Goal: Obtain resource: Obtain resource

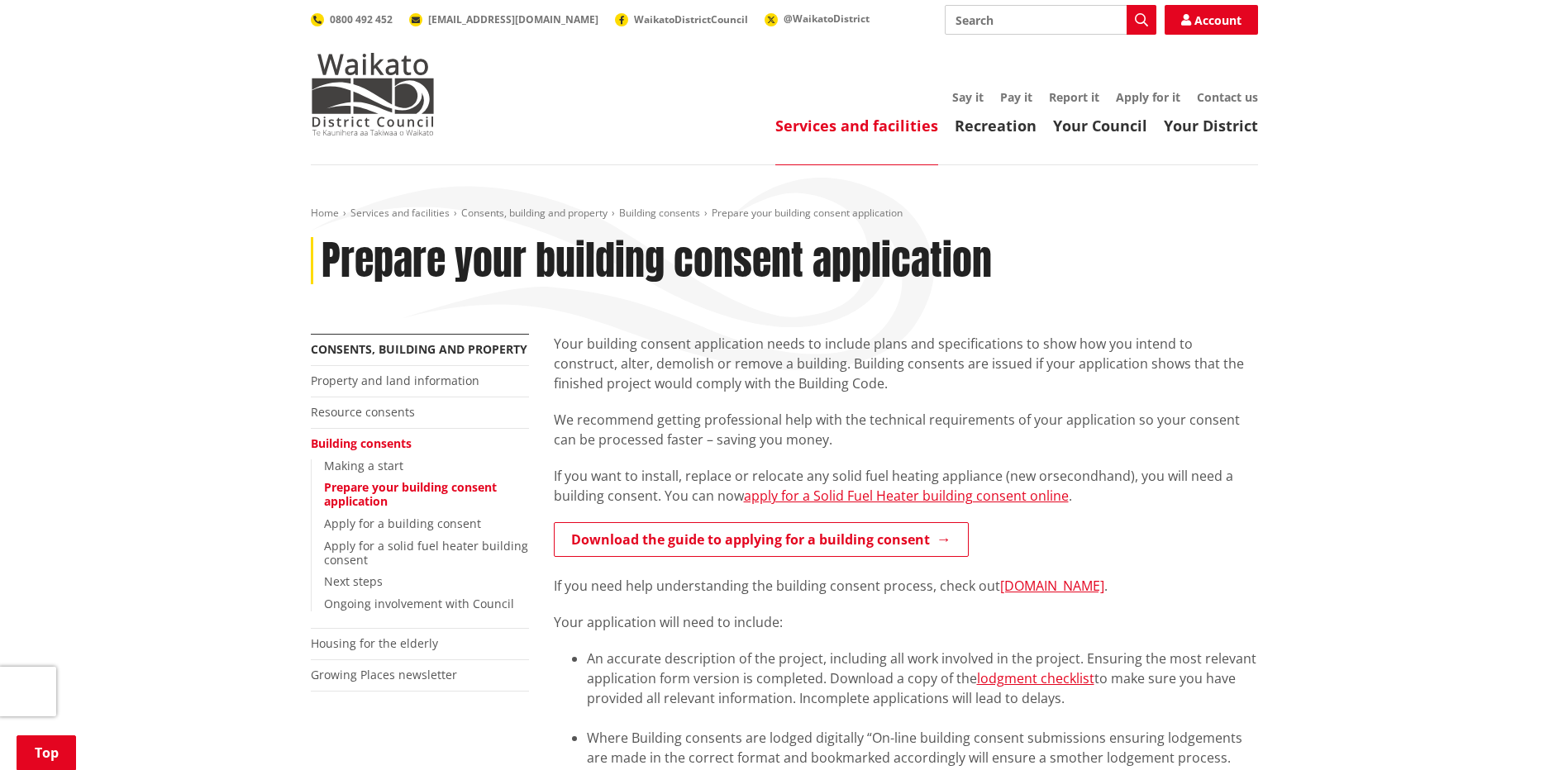
scroll to position [275, 0]
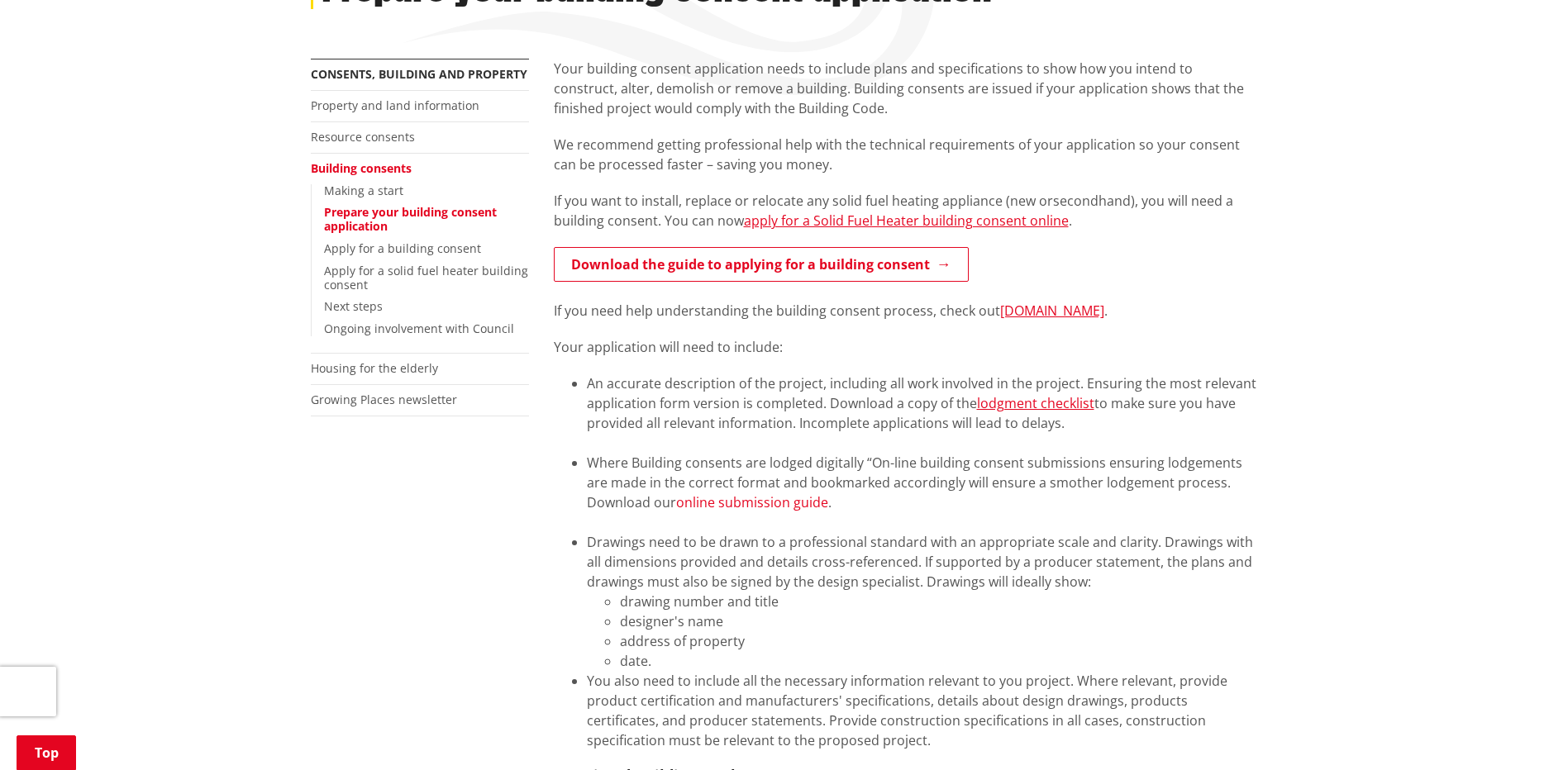
click at [755, 505] on link "online submission guide" at bounding box center [752, 502] width 152 height 18
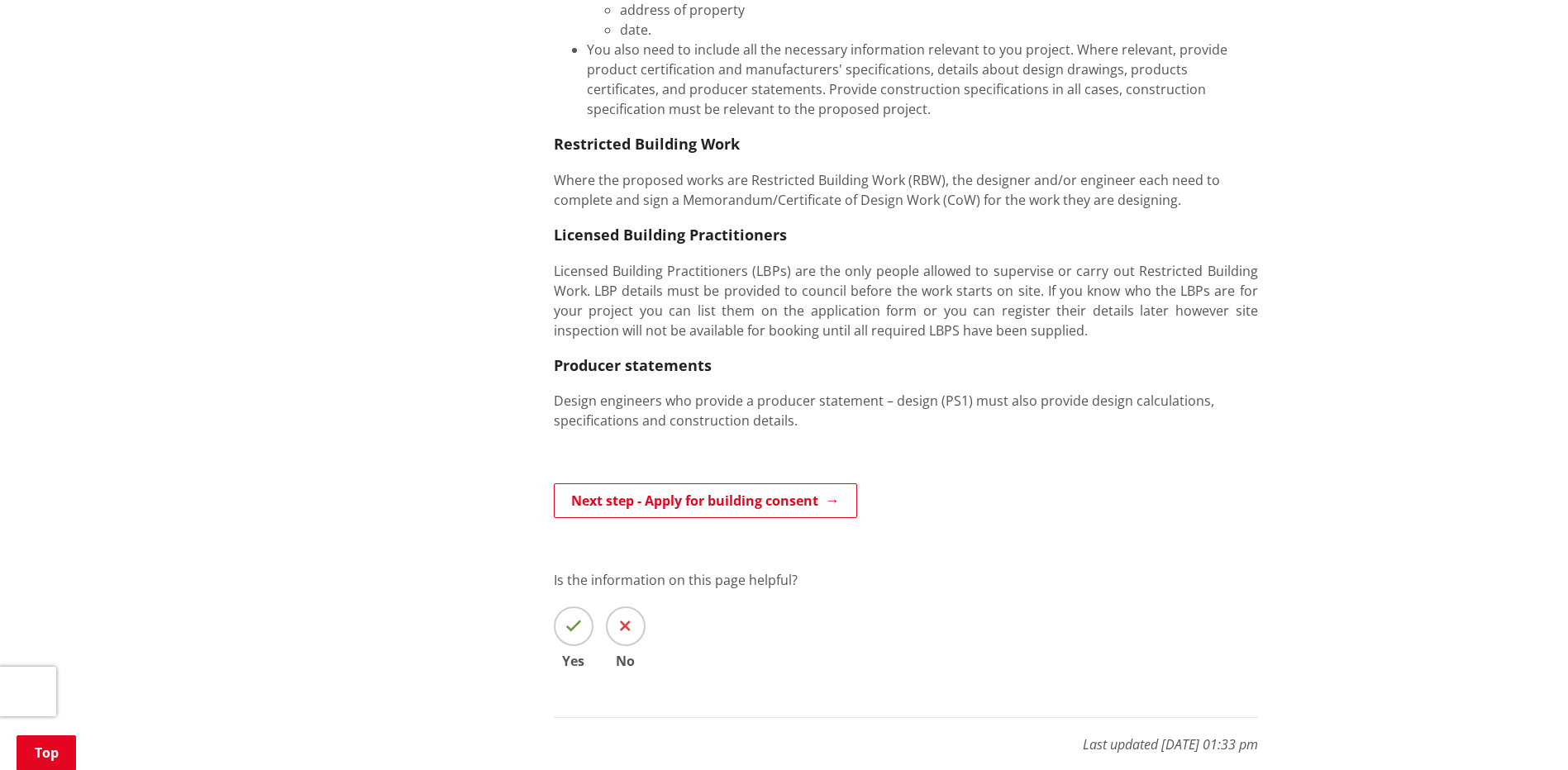
scroll to position [964, 0]
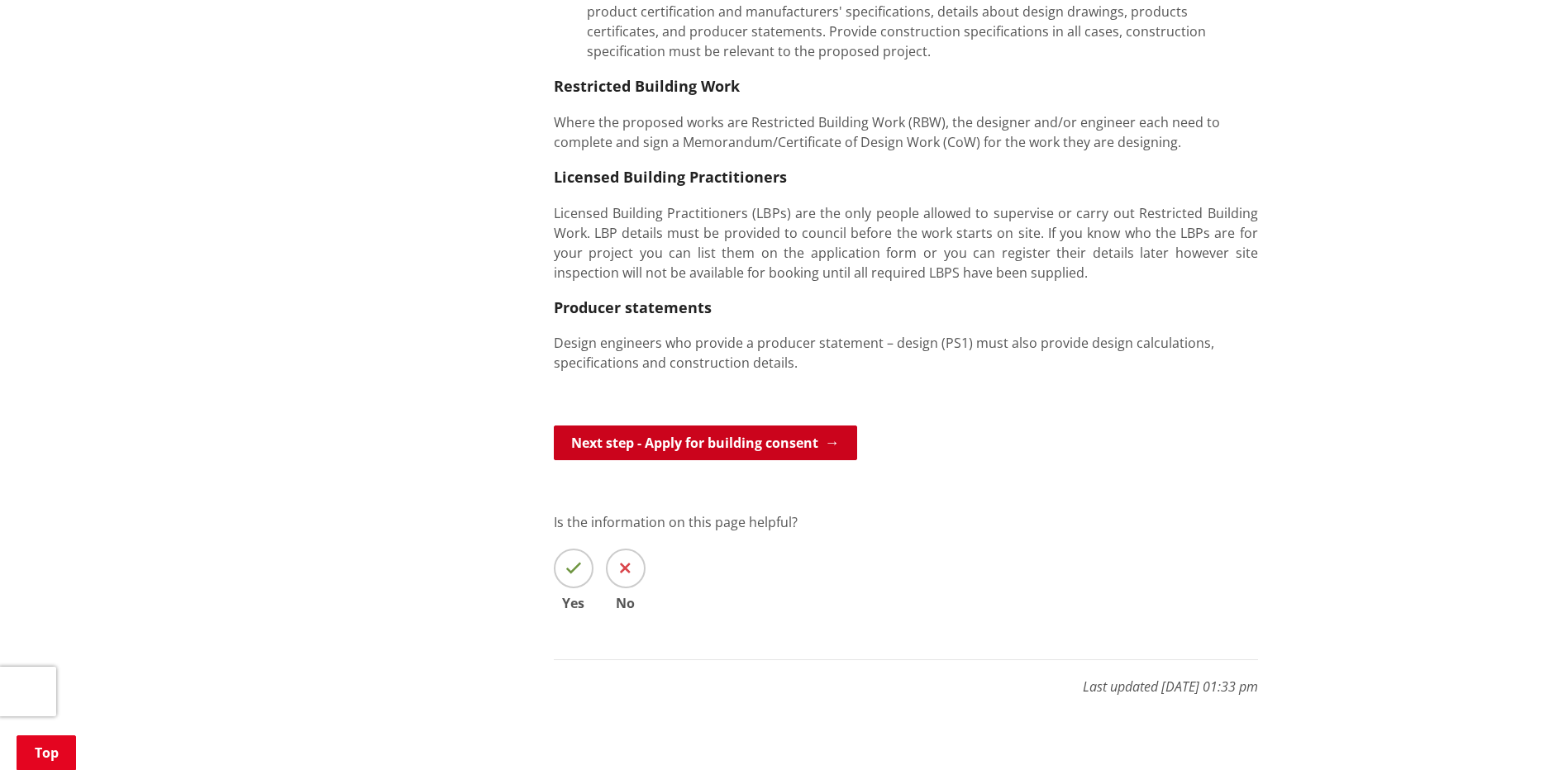
click at [691, 433] on link "Next step - Apply for building consent" at bounding box center [705, 443] width 303 height 35
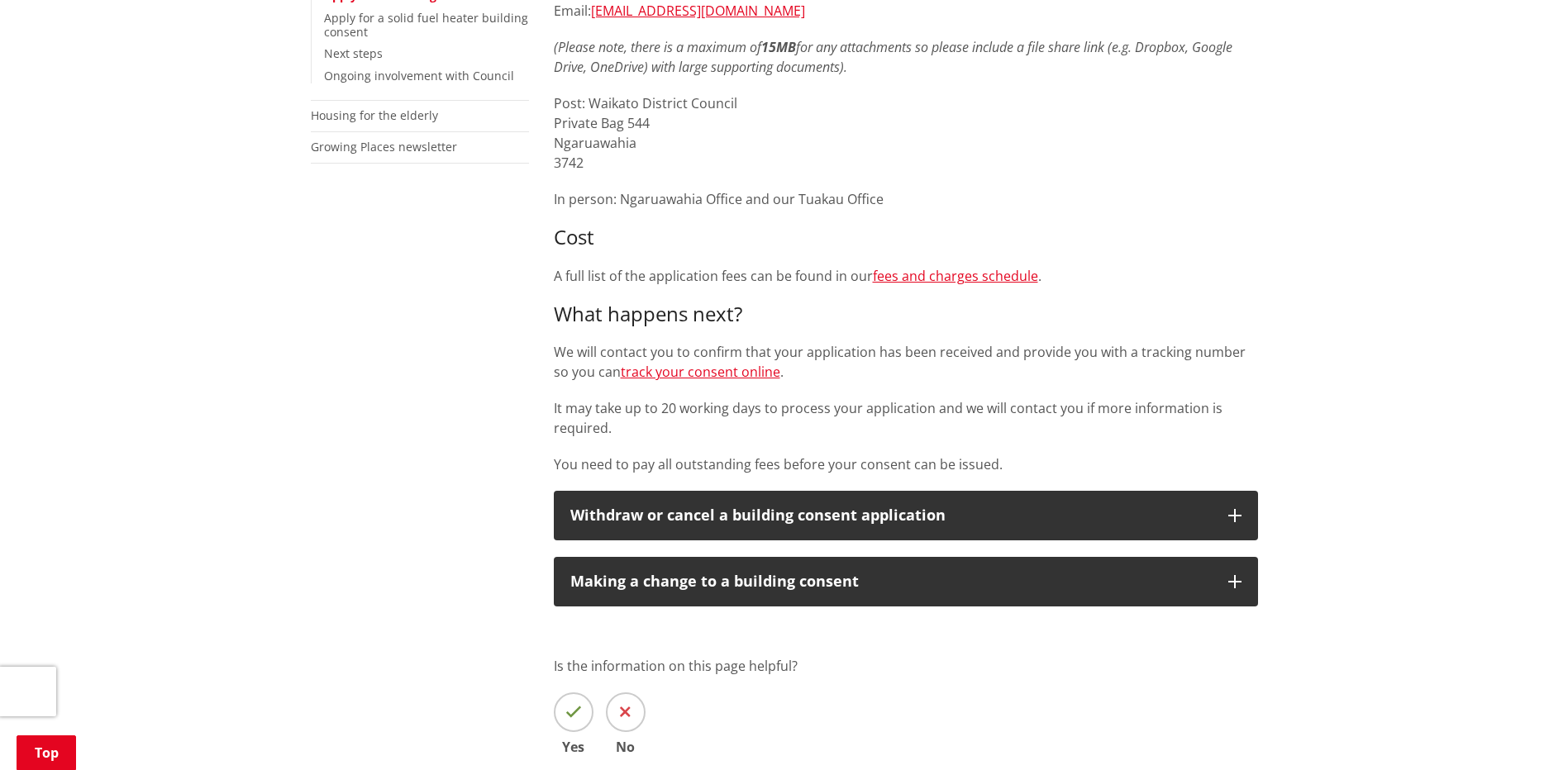
scroll to position [552, 0]
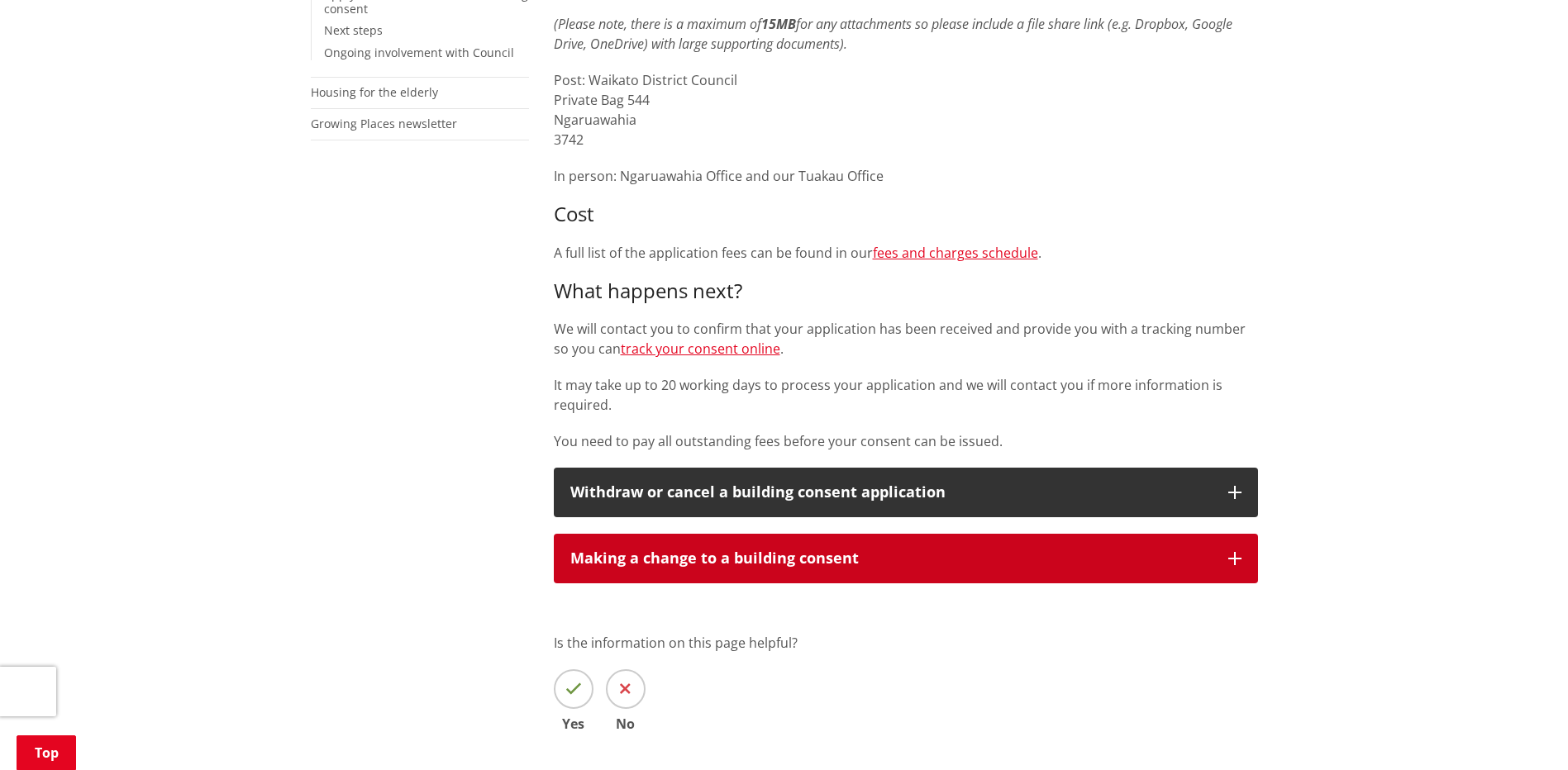
click at [1231, 558] on icon "button" at bounding box center [1235, 558] width 14 height 14
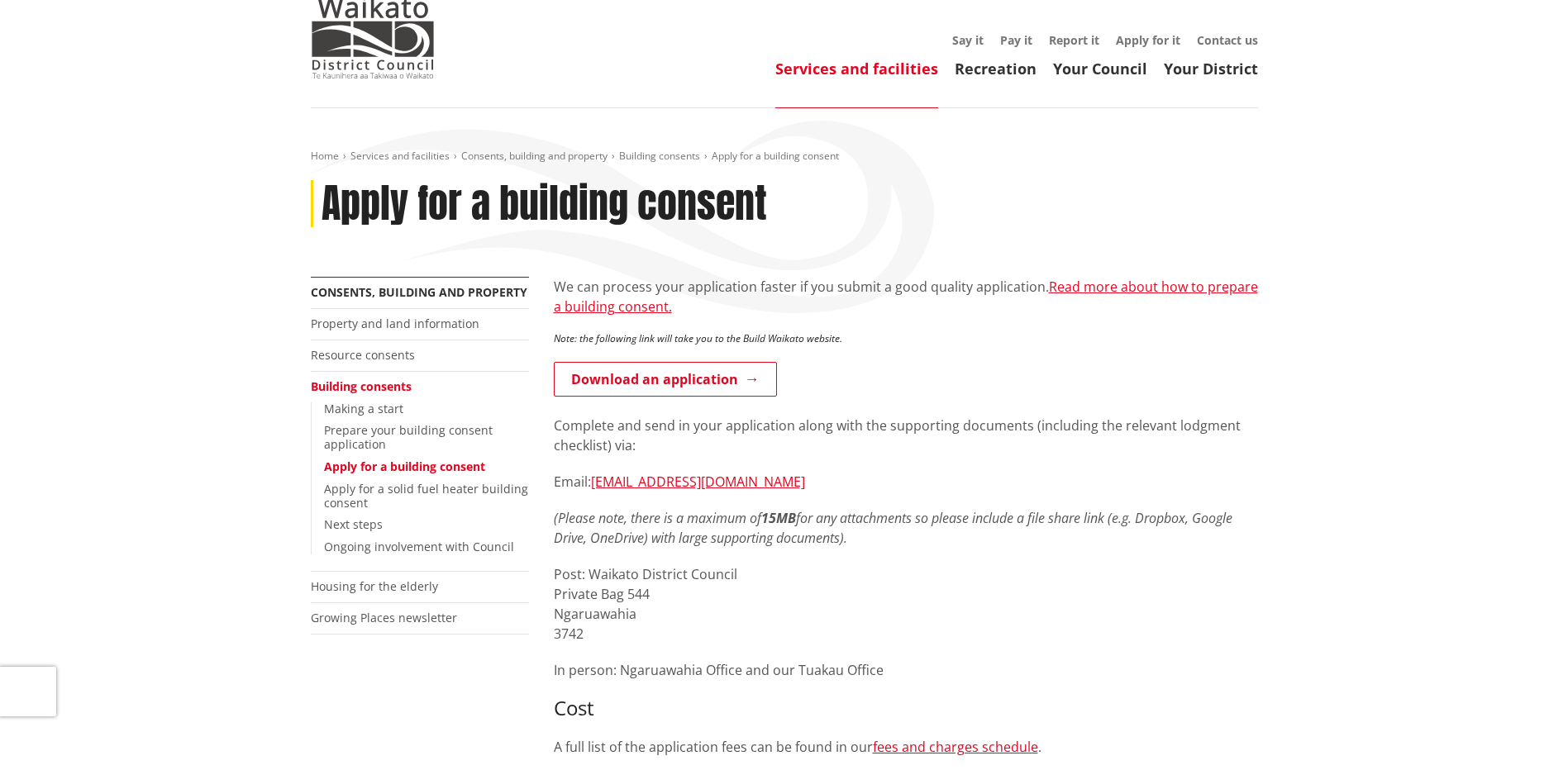
scroll to position [0, 0]
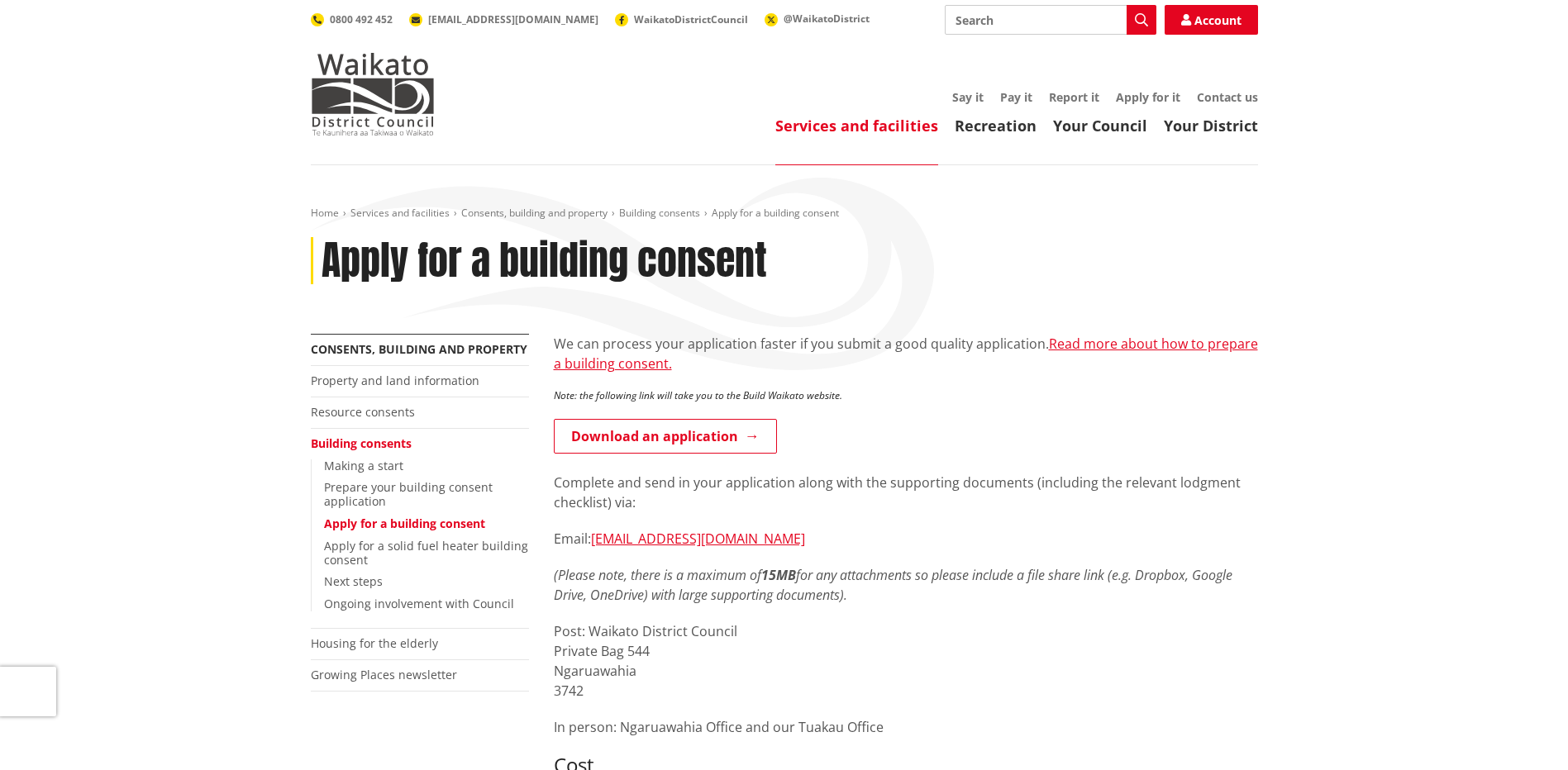
click at [969, 17] on input "Search" at bounding box center [1050, 19] width 212 height 30
type input "certificate of design work"
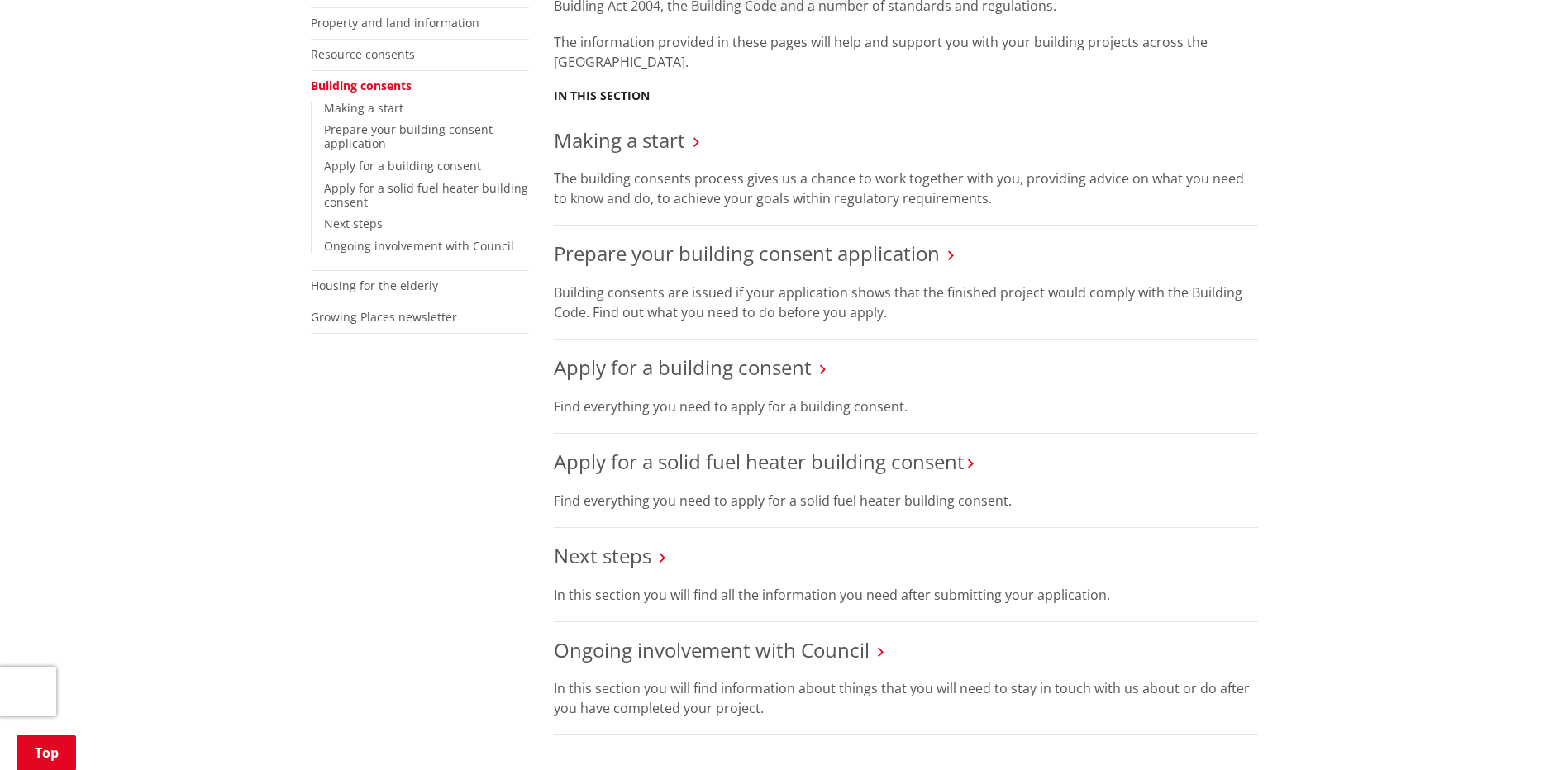
scroll to position [275, 0]
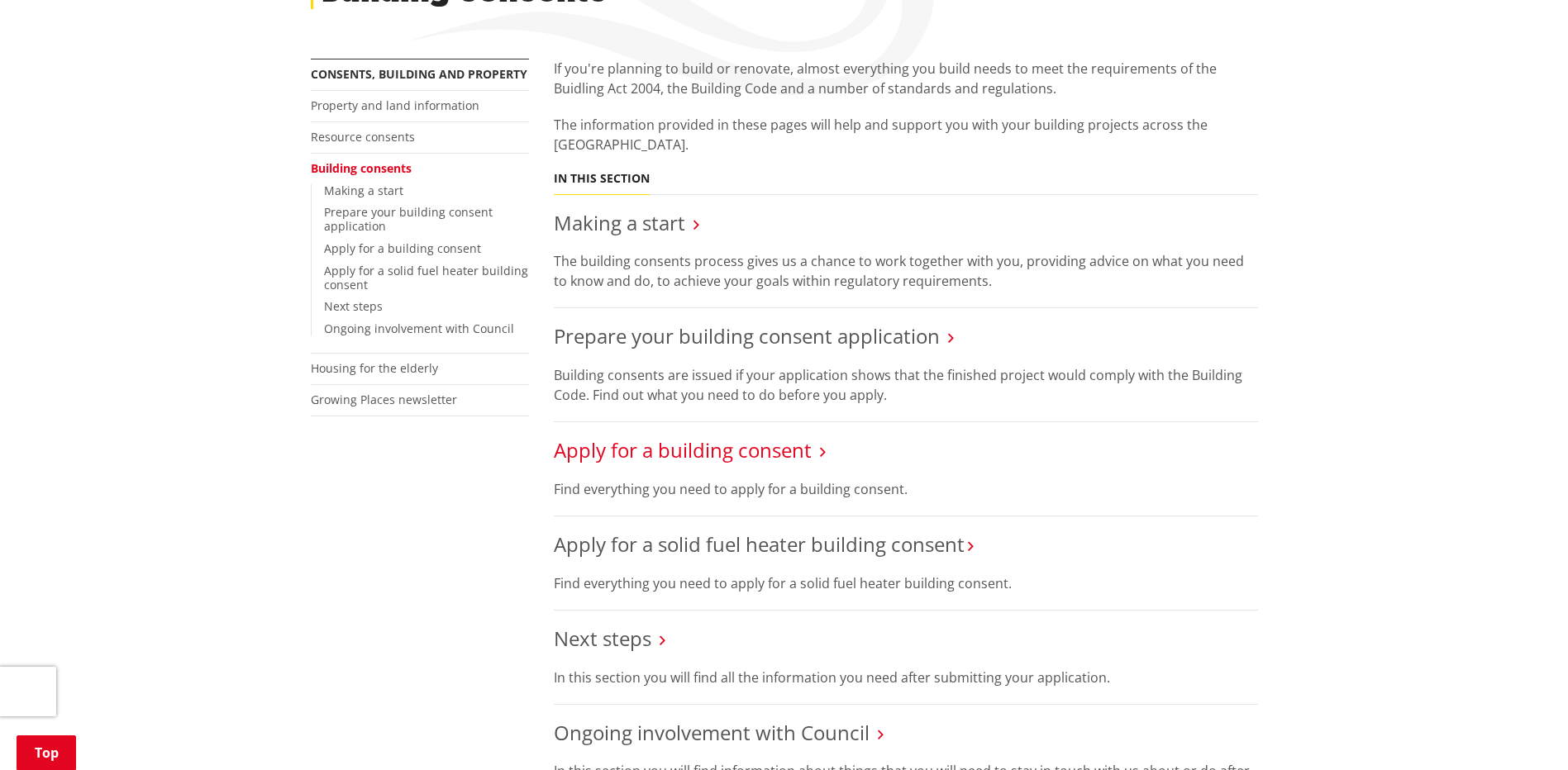
click at [642, 451] on link "Apply for a building consent" at bounding box center [682, 450] width 258 height 27
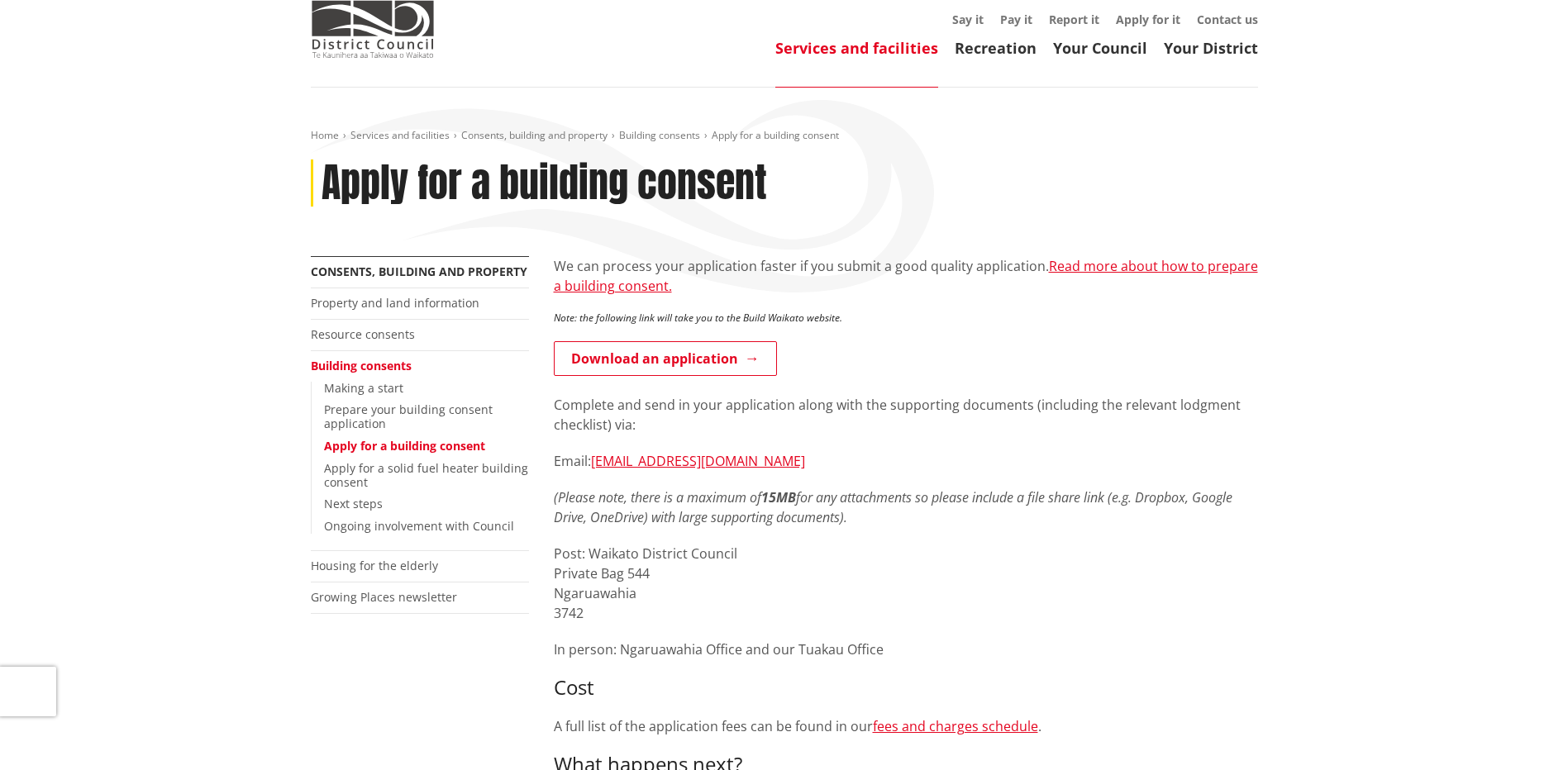
scroll to position [138, 0]
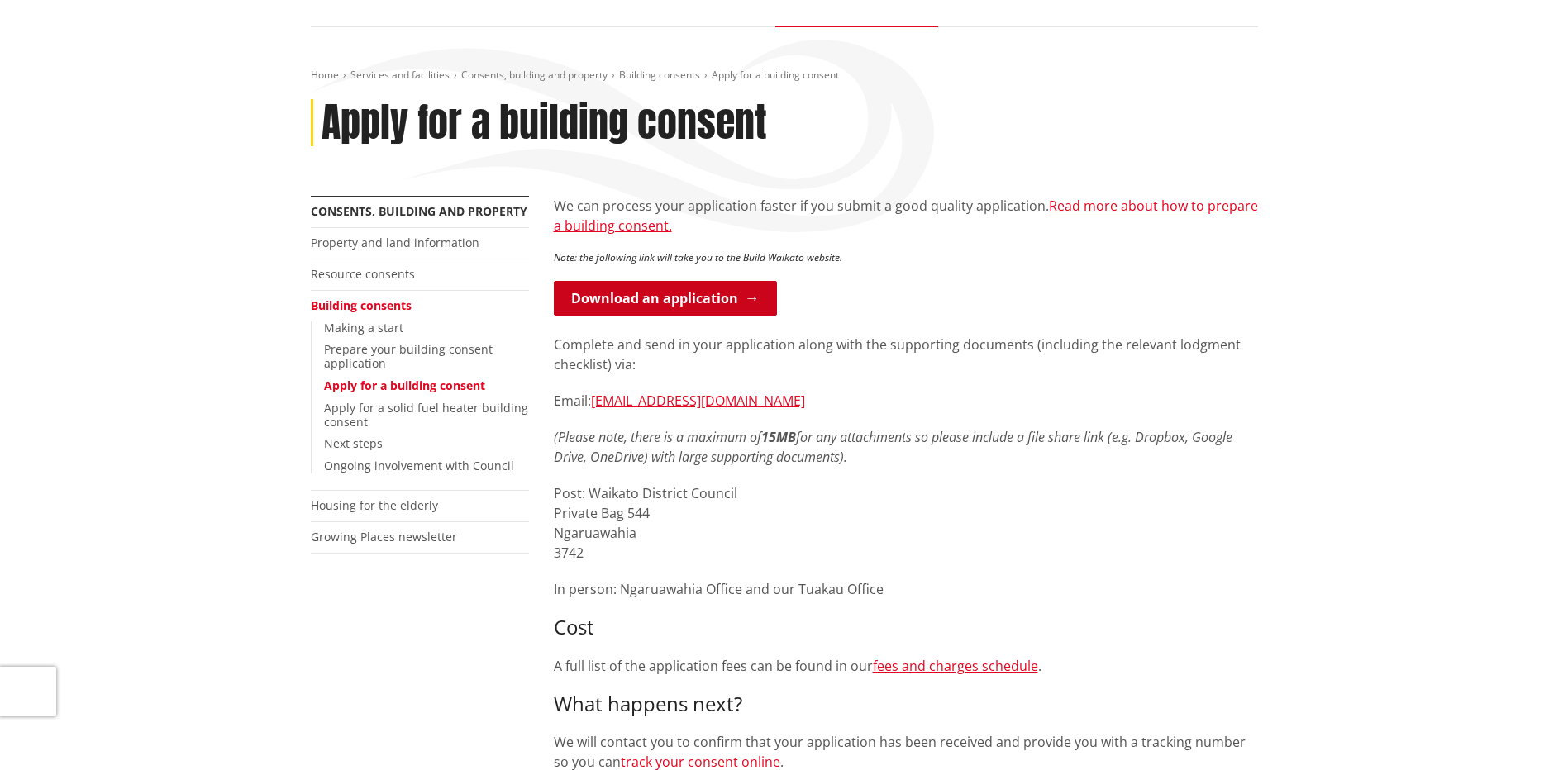
click at [709, 294] on link "Download an application" at bounding box center [665, 299] width 223 height 35
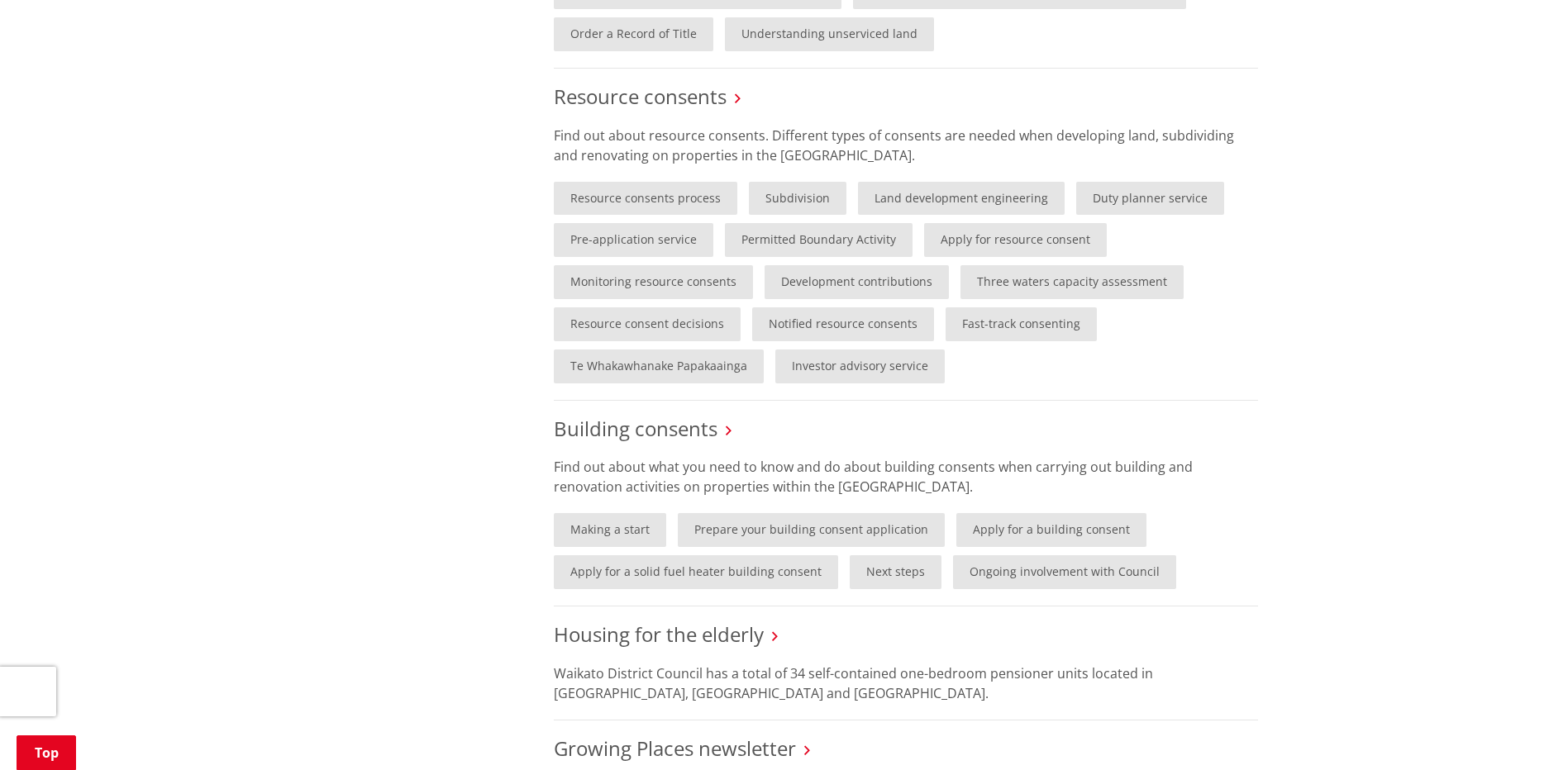
scroll to position [1101, 0]
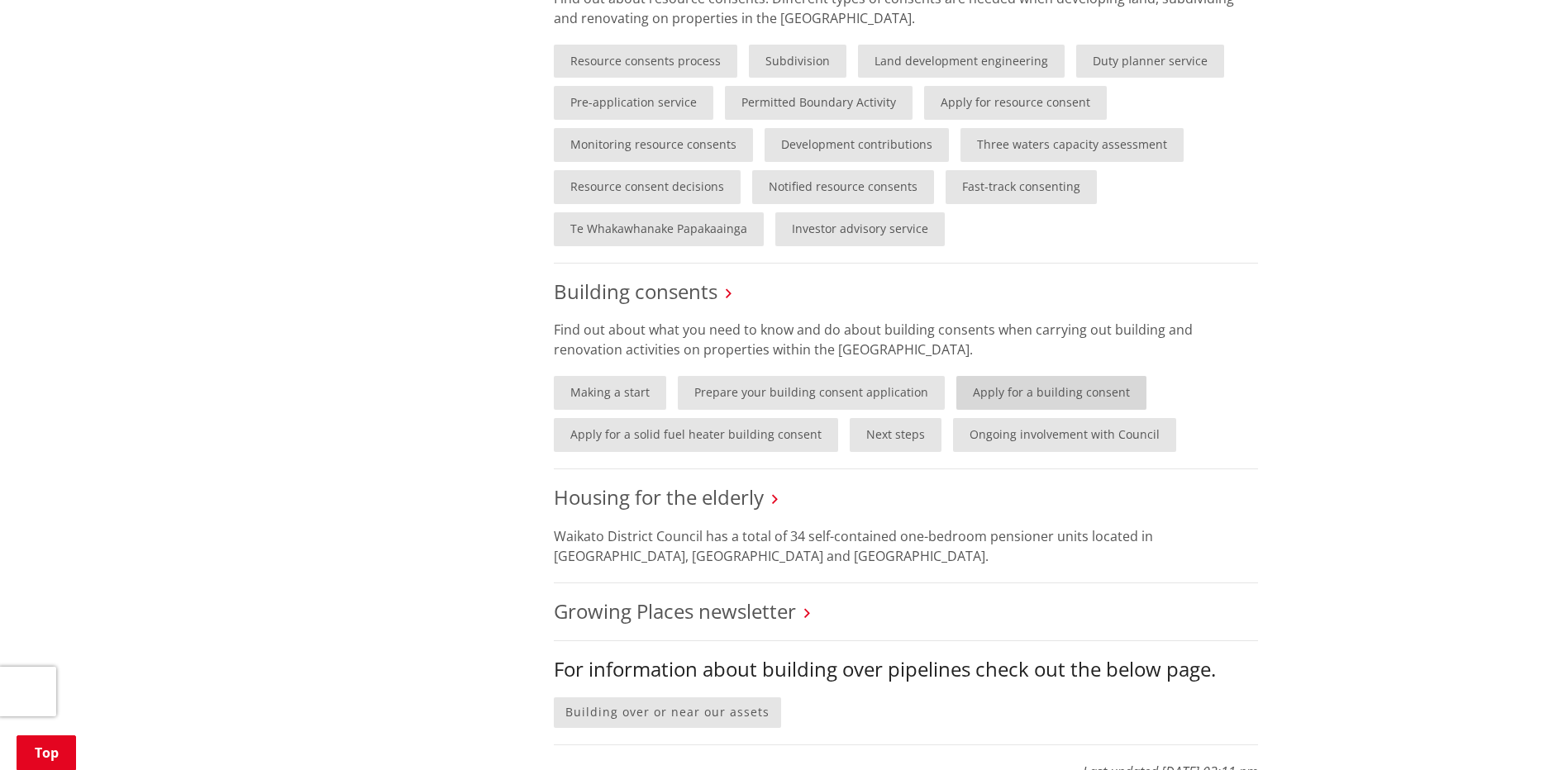
click at [1019, 388] on link "Apply for a building consent" at bounding box center [1051, 392] width 190 height 34
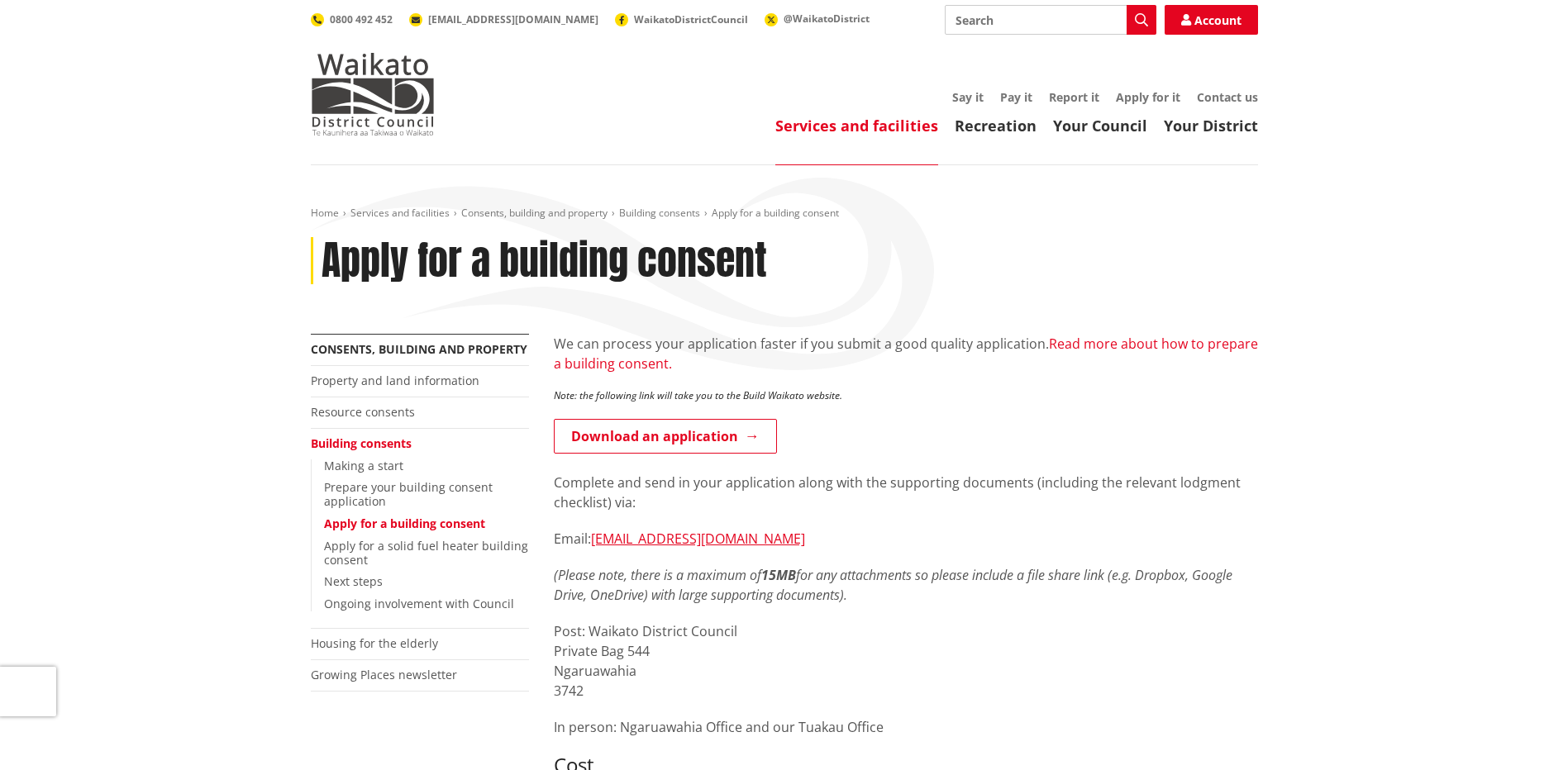
click at [1115, 350] on link "Read more about how to prepare a building consent." at bounding box center [905, 353] width 704 height 38
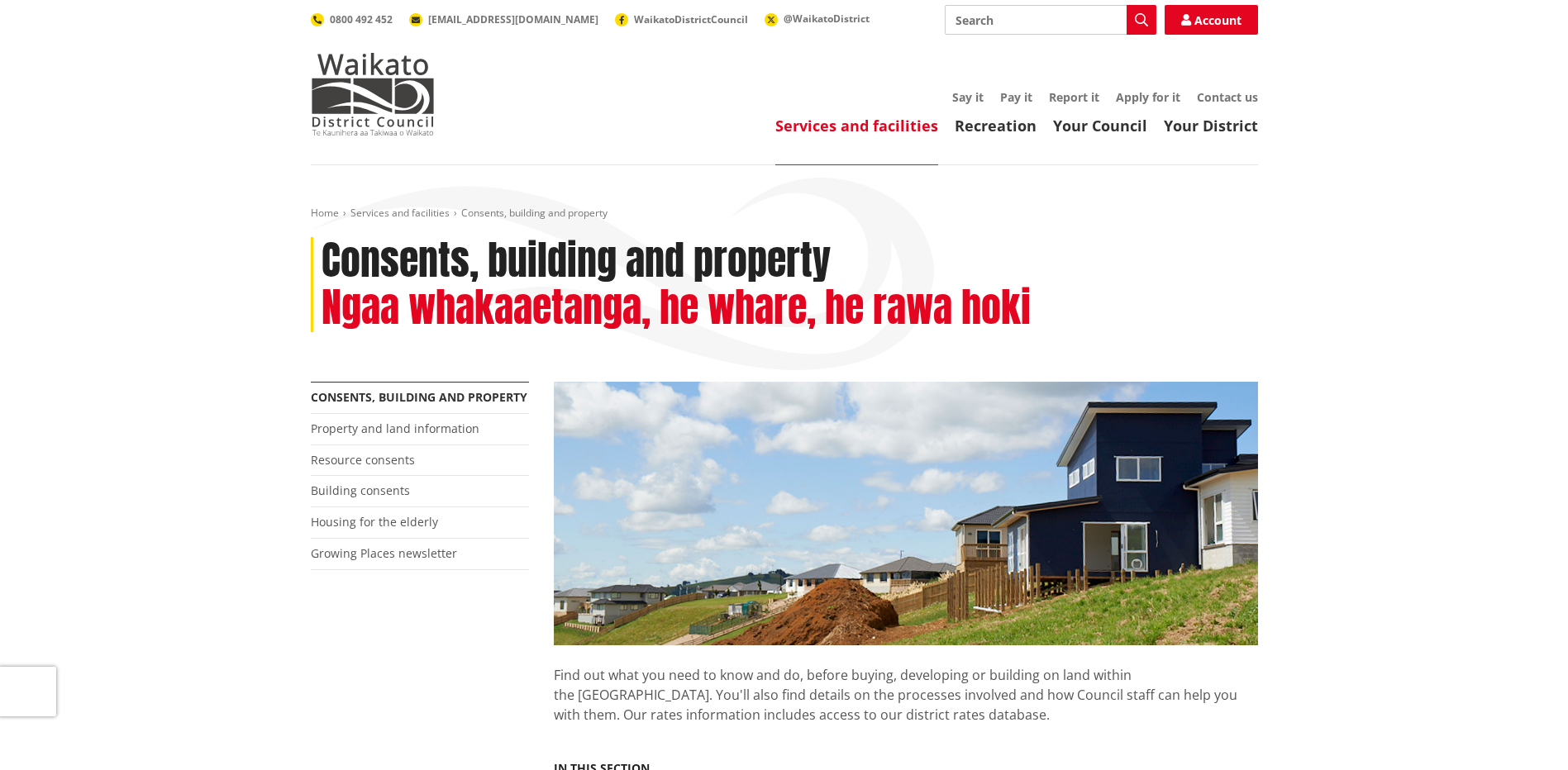
scroll to position [1100, 0]
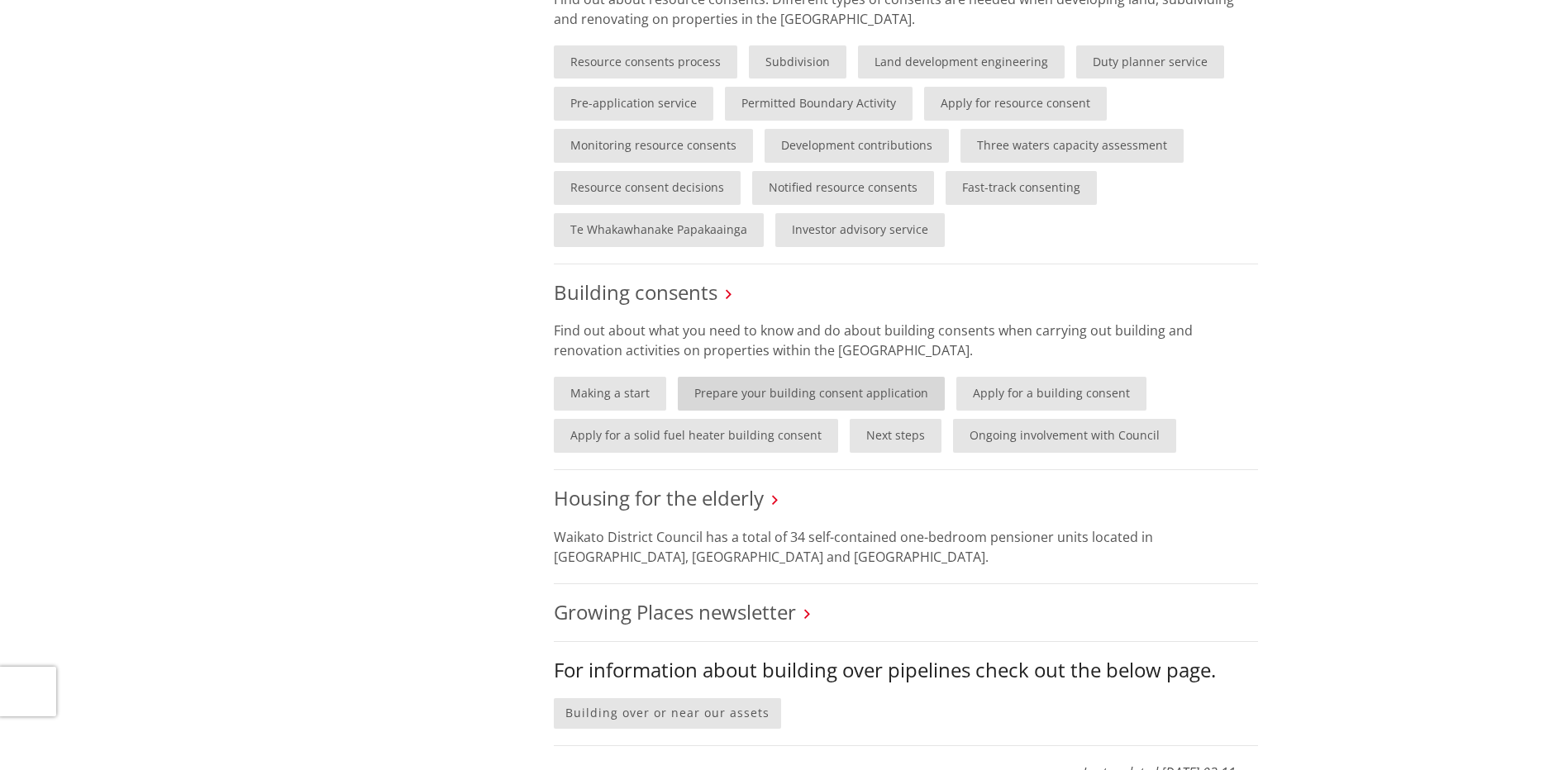
click at [833, 389] on link "Prepare your building consent application" at bounding box center [811, 393] width 267 height 34
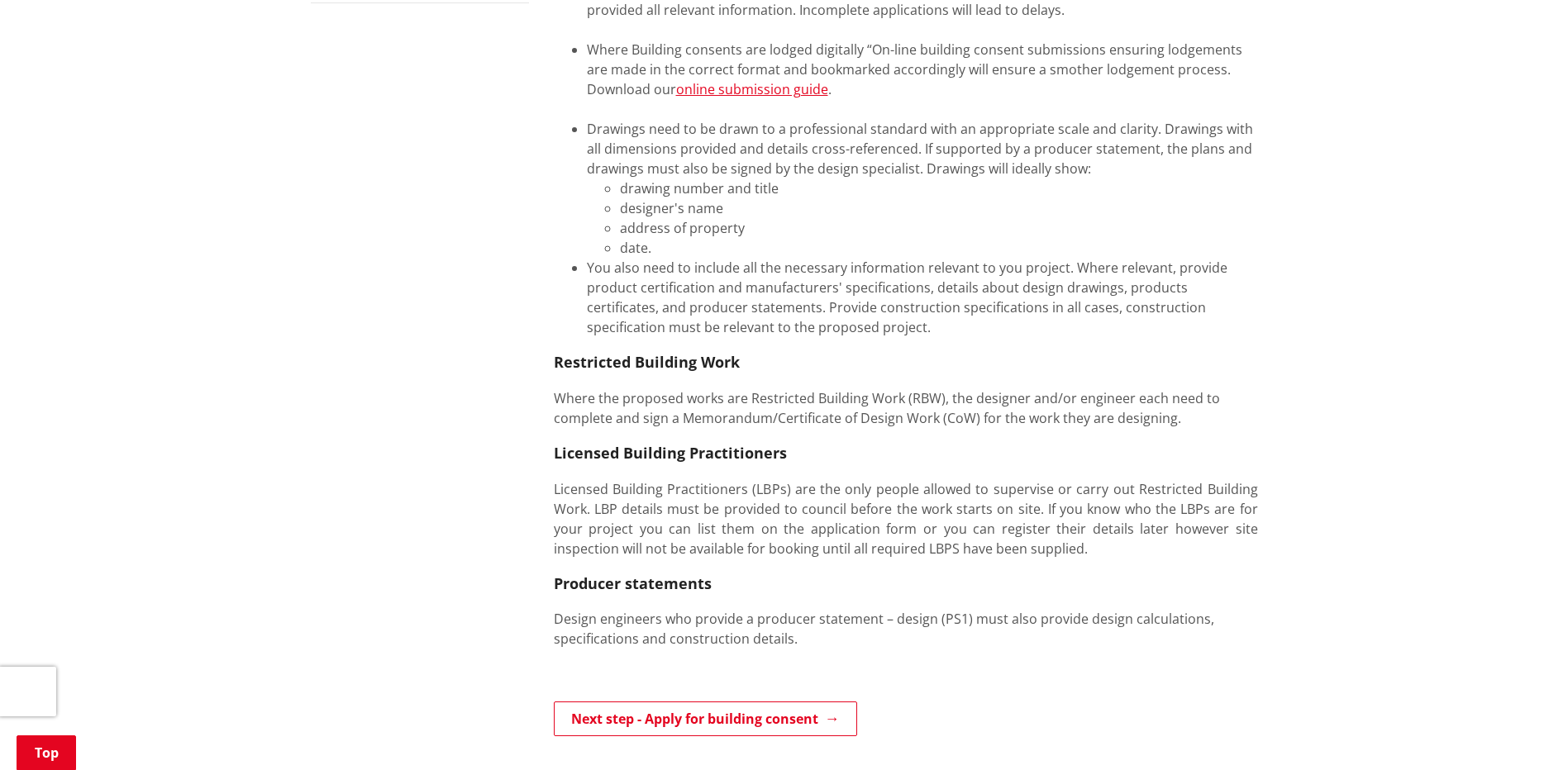
scroll to position [826, 0]
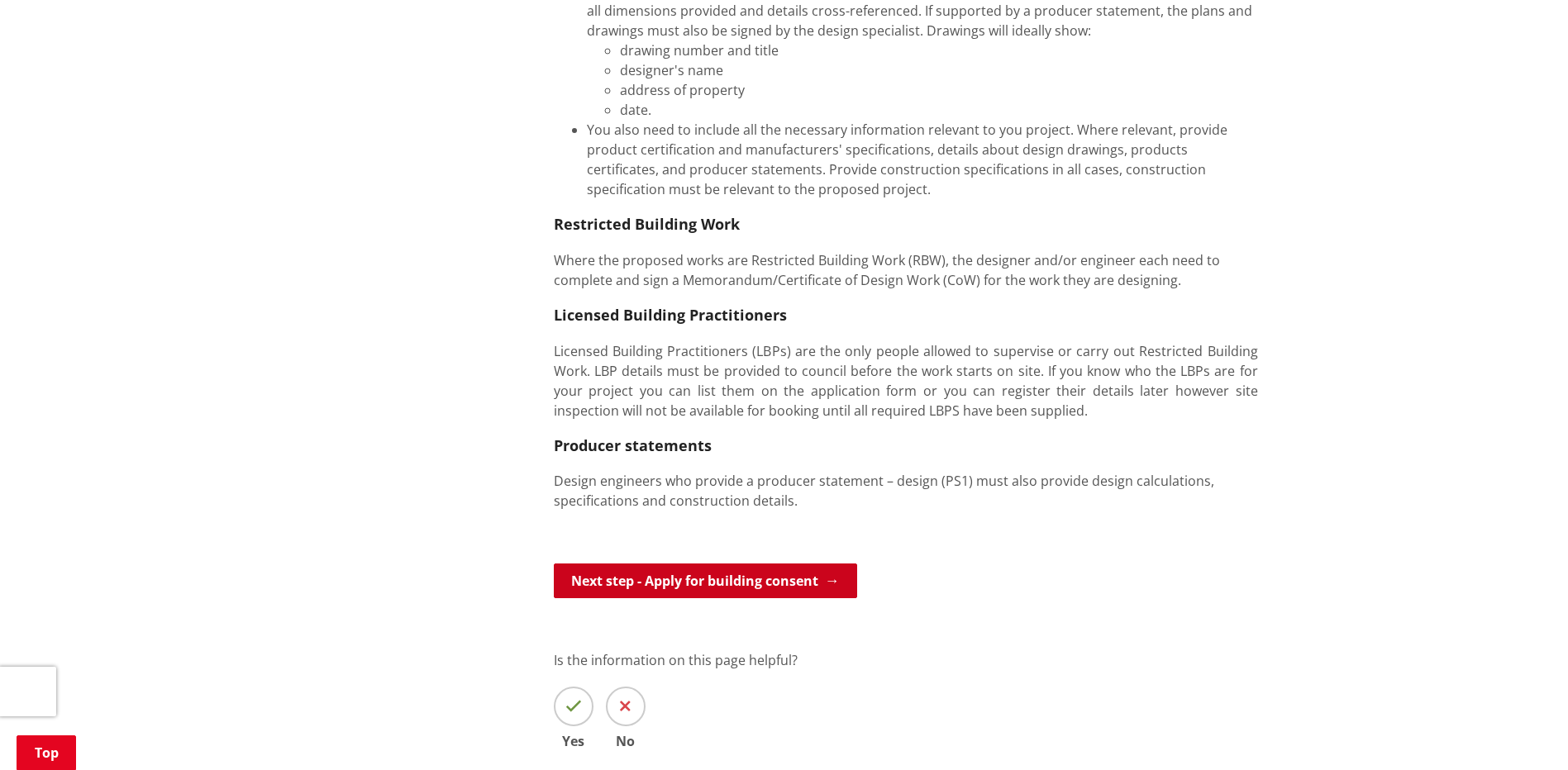
click at [709, 578] on link "Next step - Apply for building consent" at bounding box center [705, 581] width 303 height 35
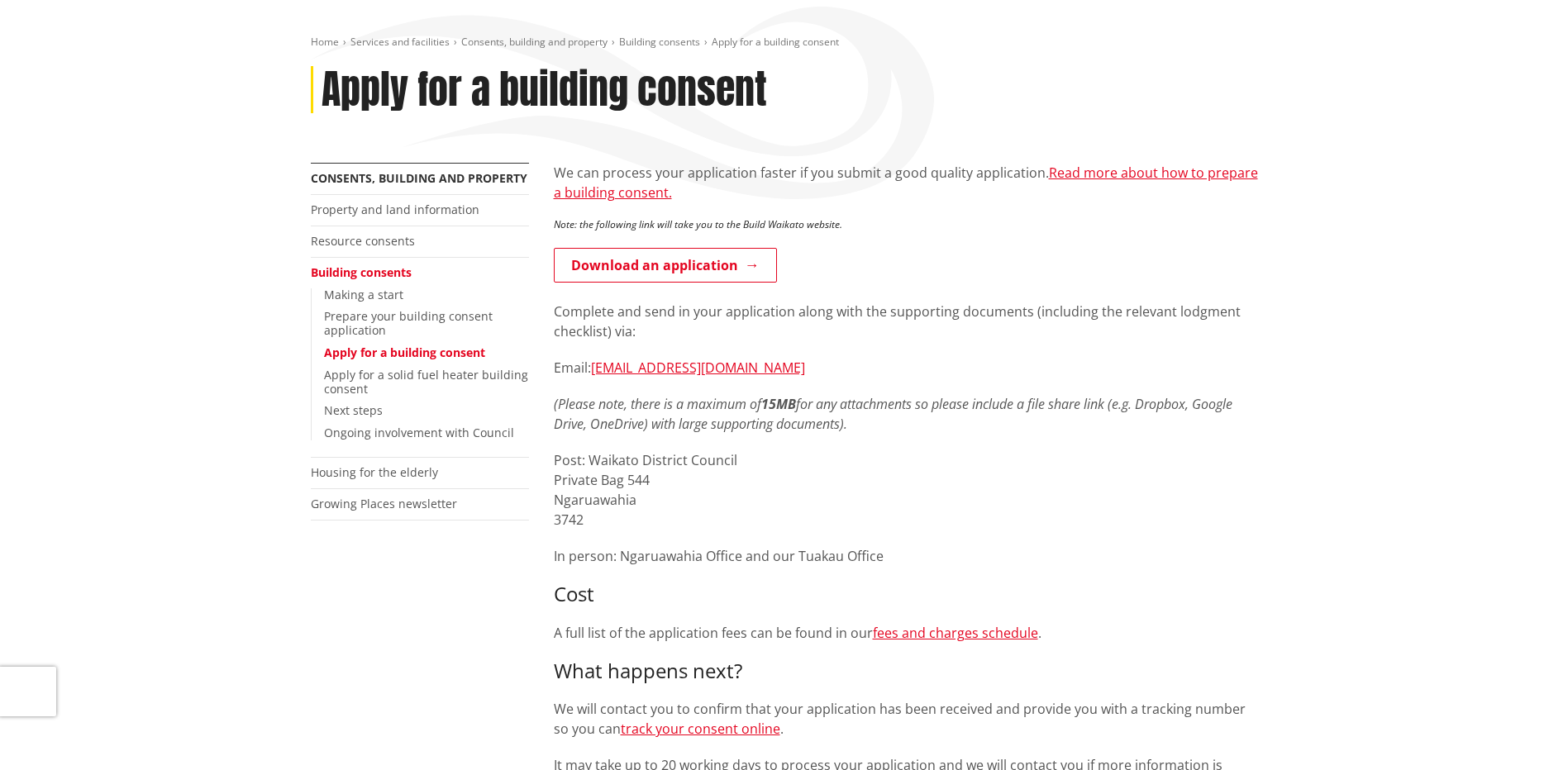
scroll to position [275, 0]
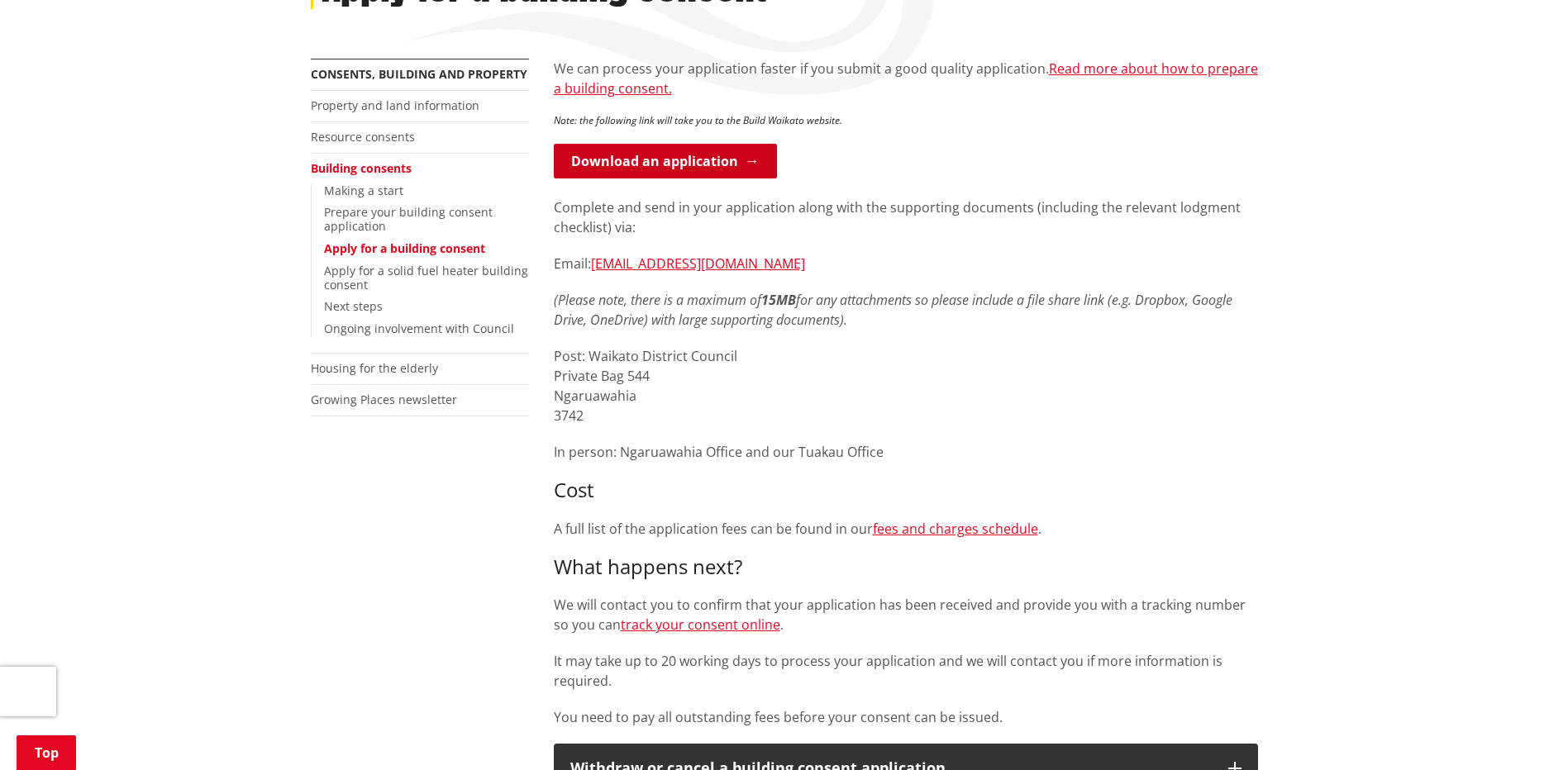
click at [677, 165] on link "Download an application" at bounding box center [665, 161] width 223 height 35
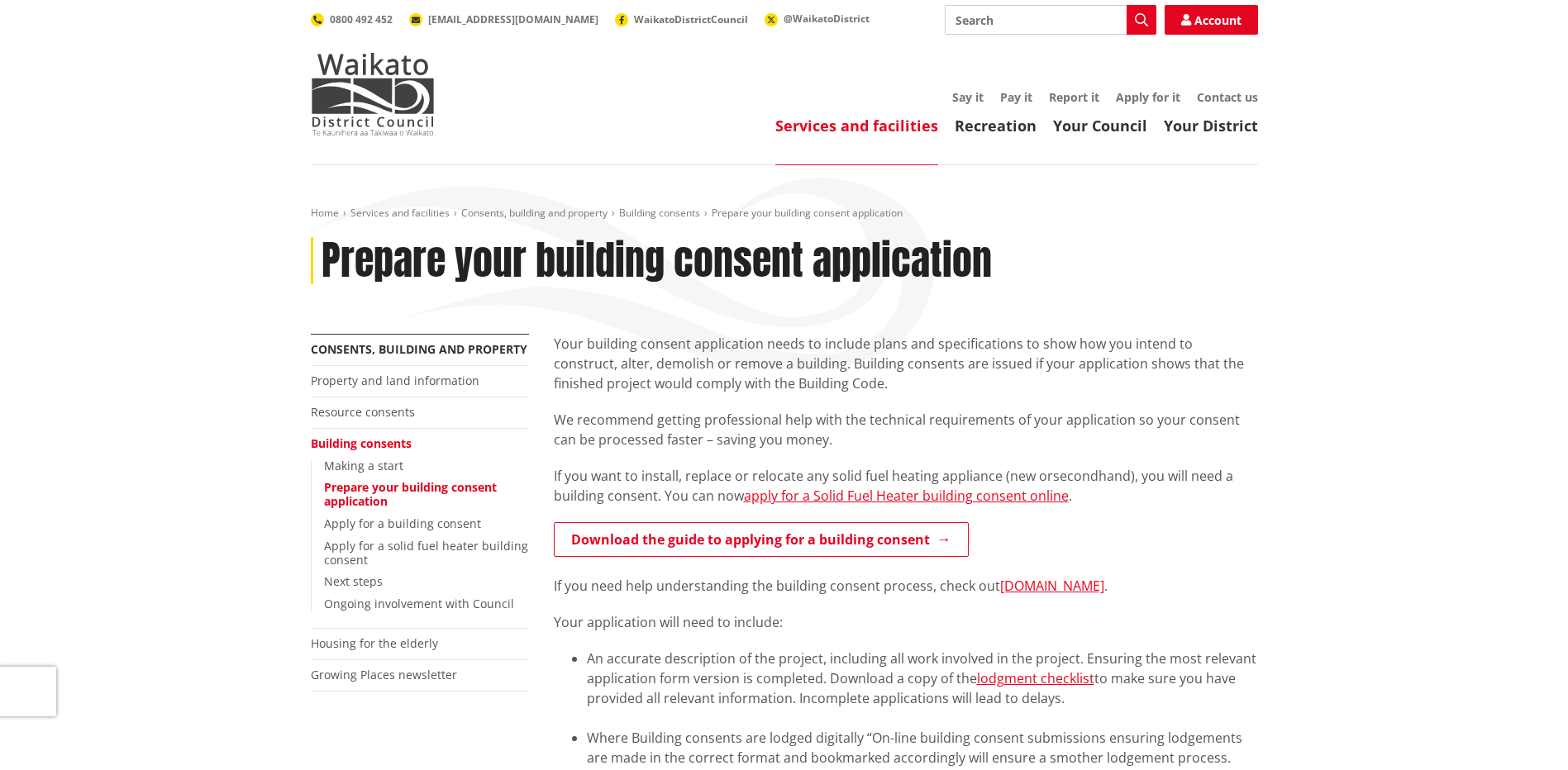
scroll to position [826, 0]
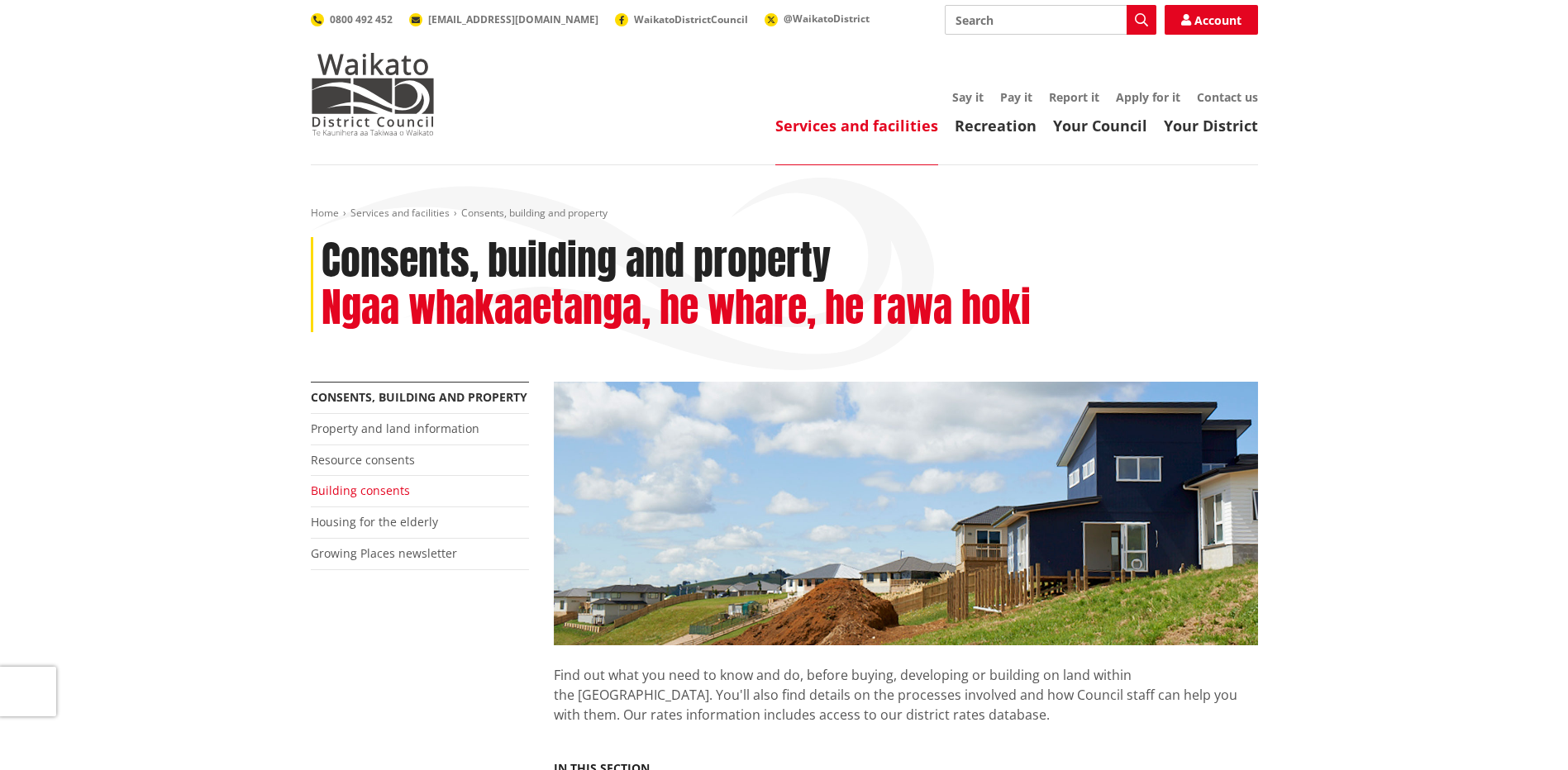
click at [330, 489] on link "Building consents" at bounding box center [360, 491] width 100 height 15
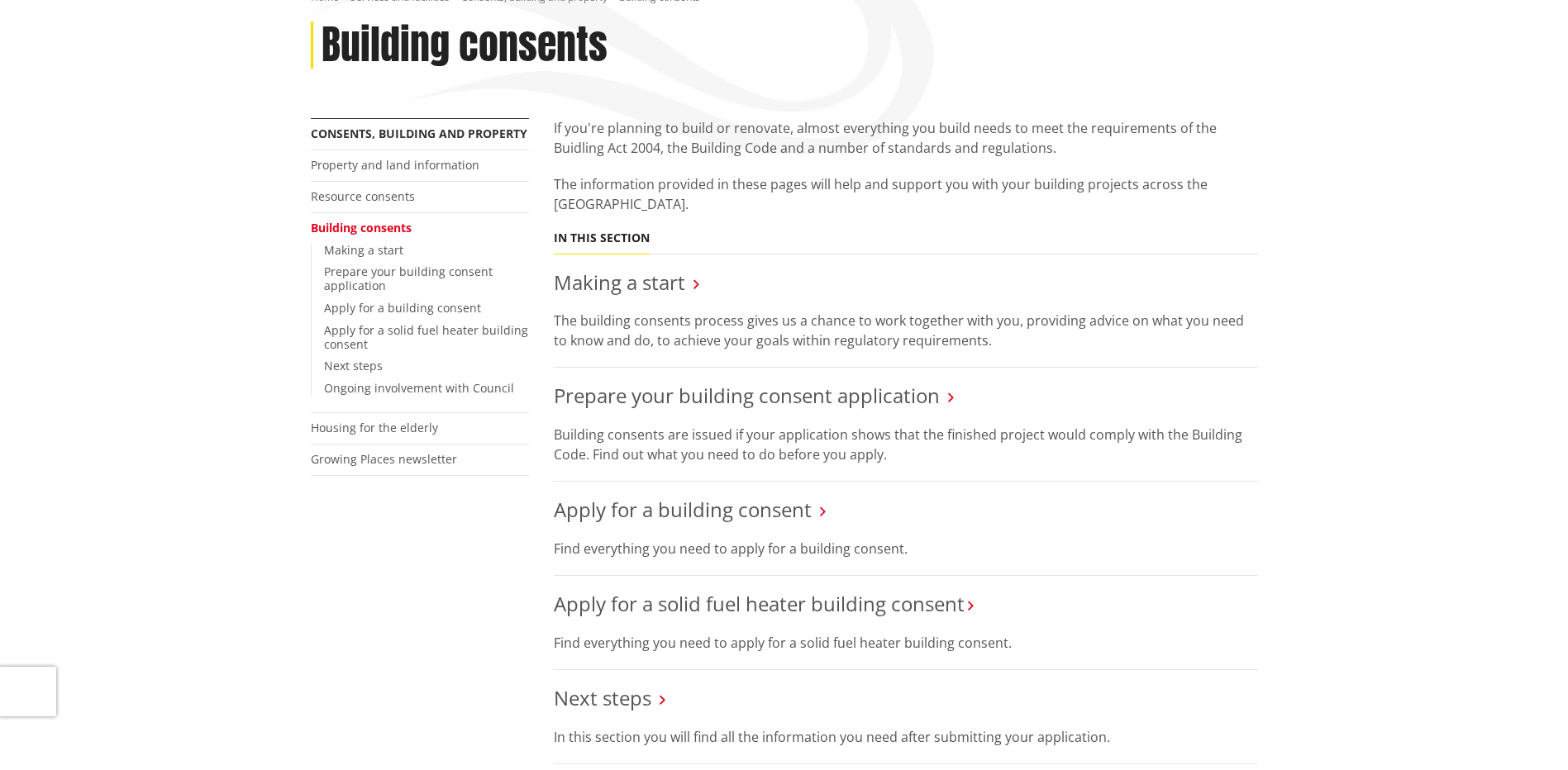
scroll to position [275, 0]
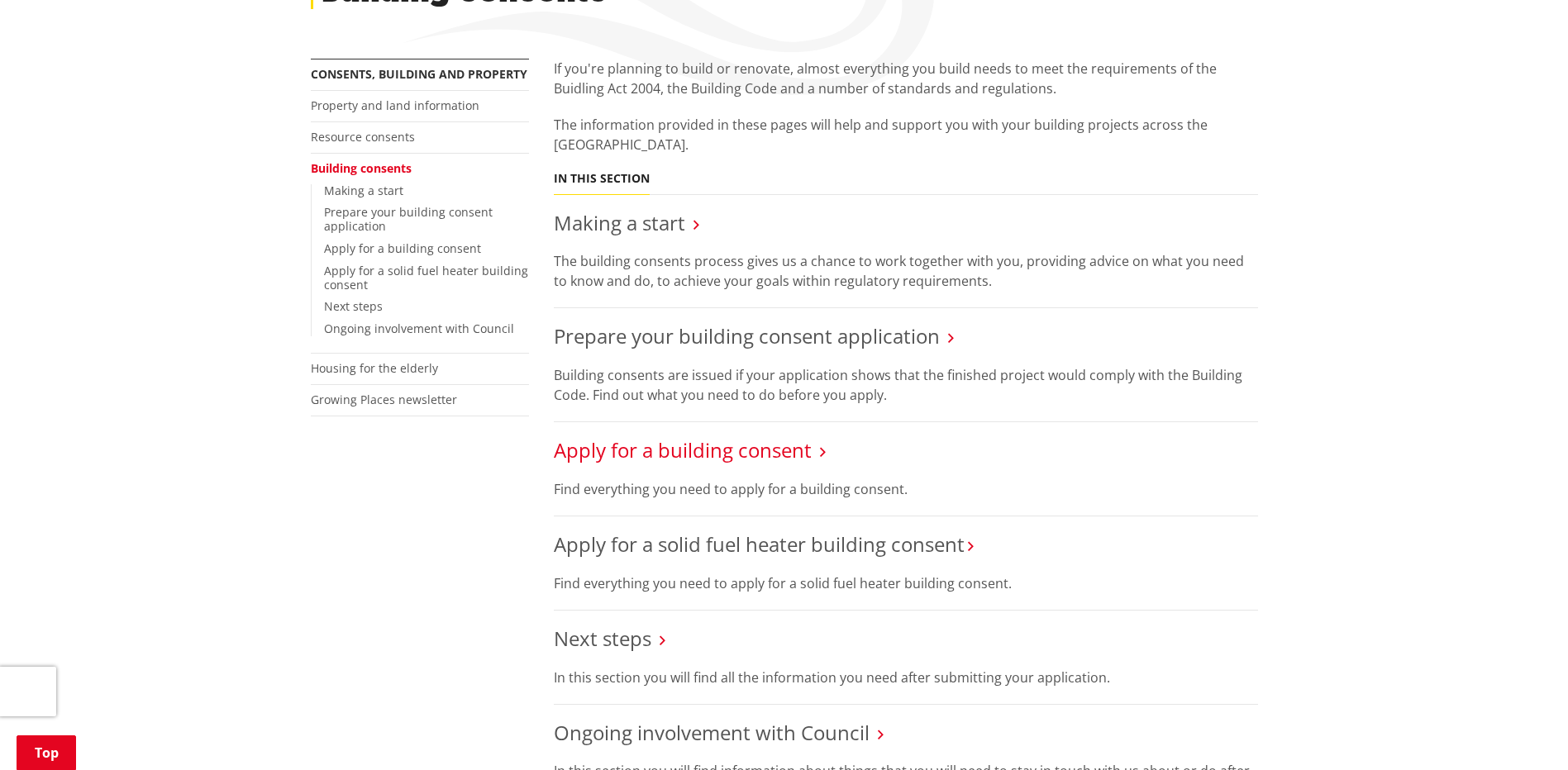
click at [744, 454] on link "Apply for a building consent" at bounding box center [682, 450] width 258 height 27
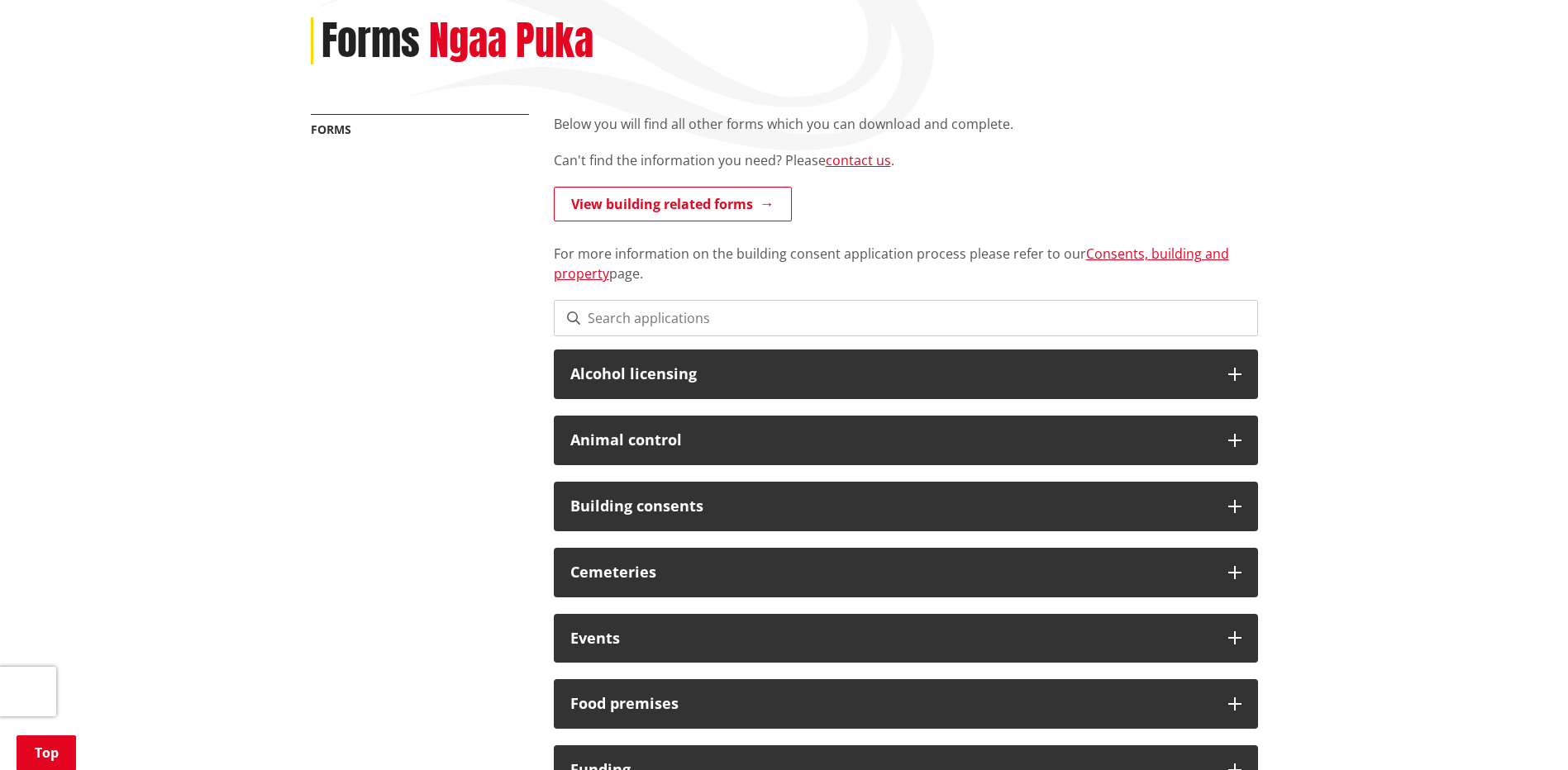
scroll to position [275, 0]
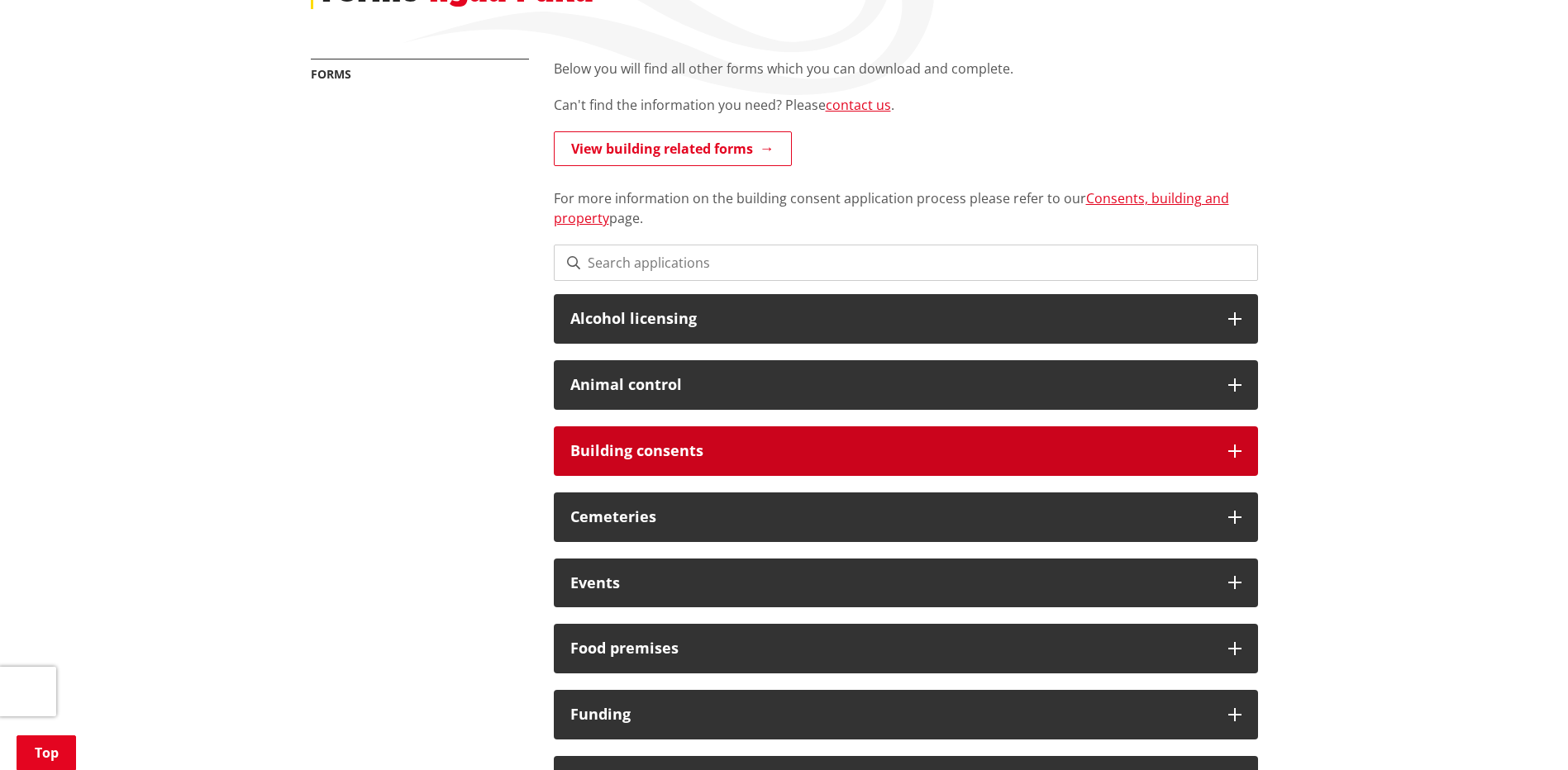
click at [1234, 444] on icon at bounding box center [1235, 451] width 14 height 14
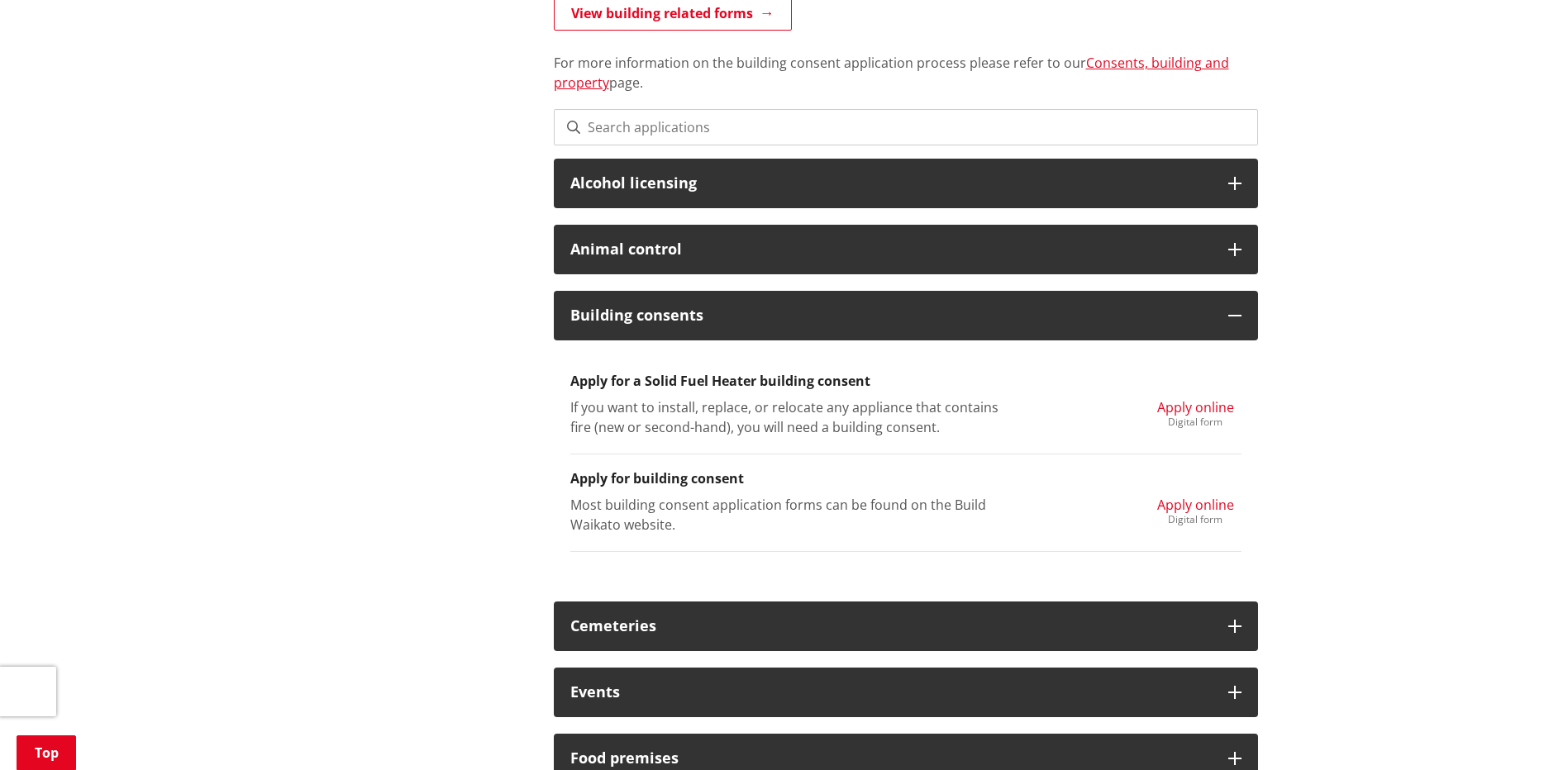
scroll to position [414, 0]
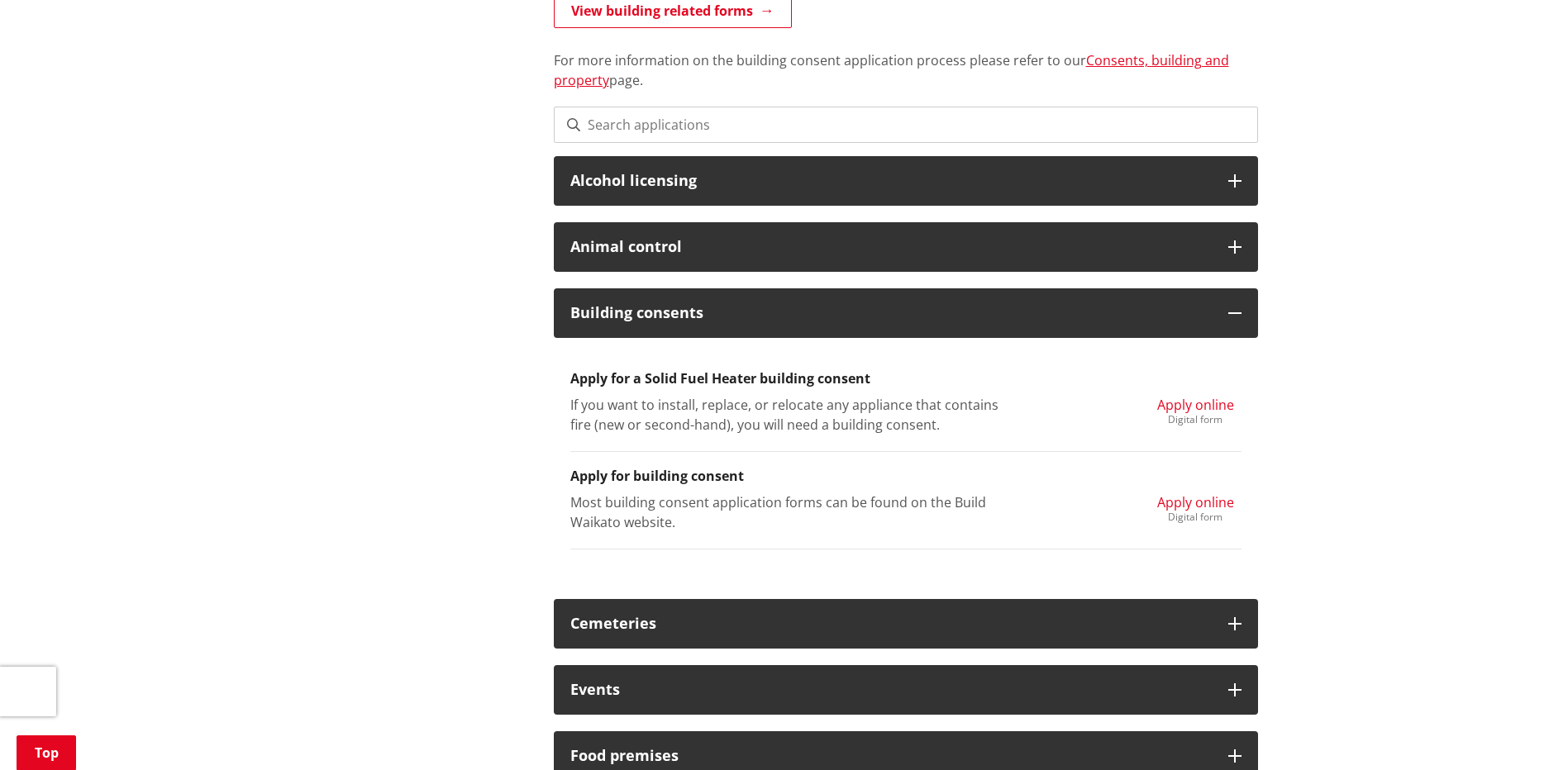
click at [1182, 501] on span "Apply online" at bounding box center [1196, 502] width 77 height 18
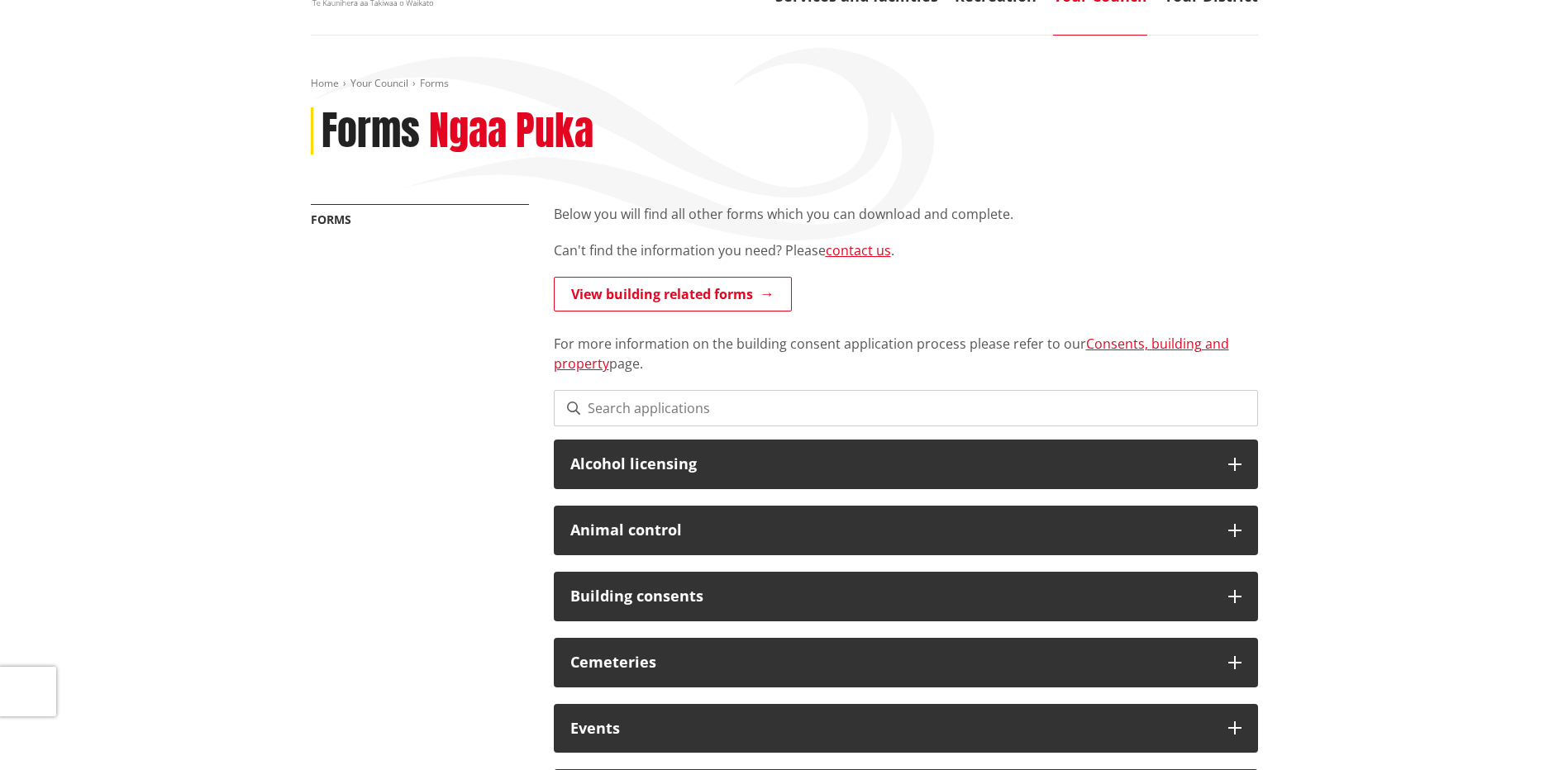
scroll to position [129, 0]
click at [613, 283] on link "View building related forms" at bounding box center [672, 295] width 238 height 35
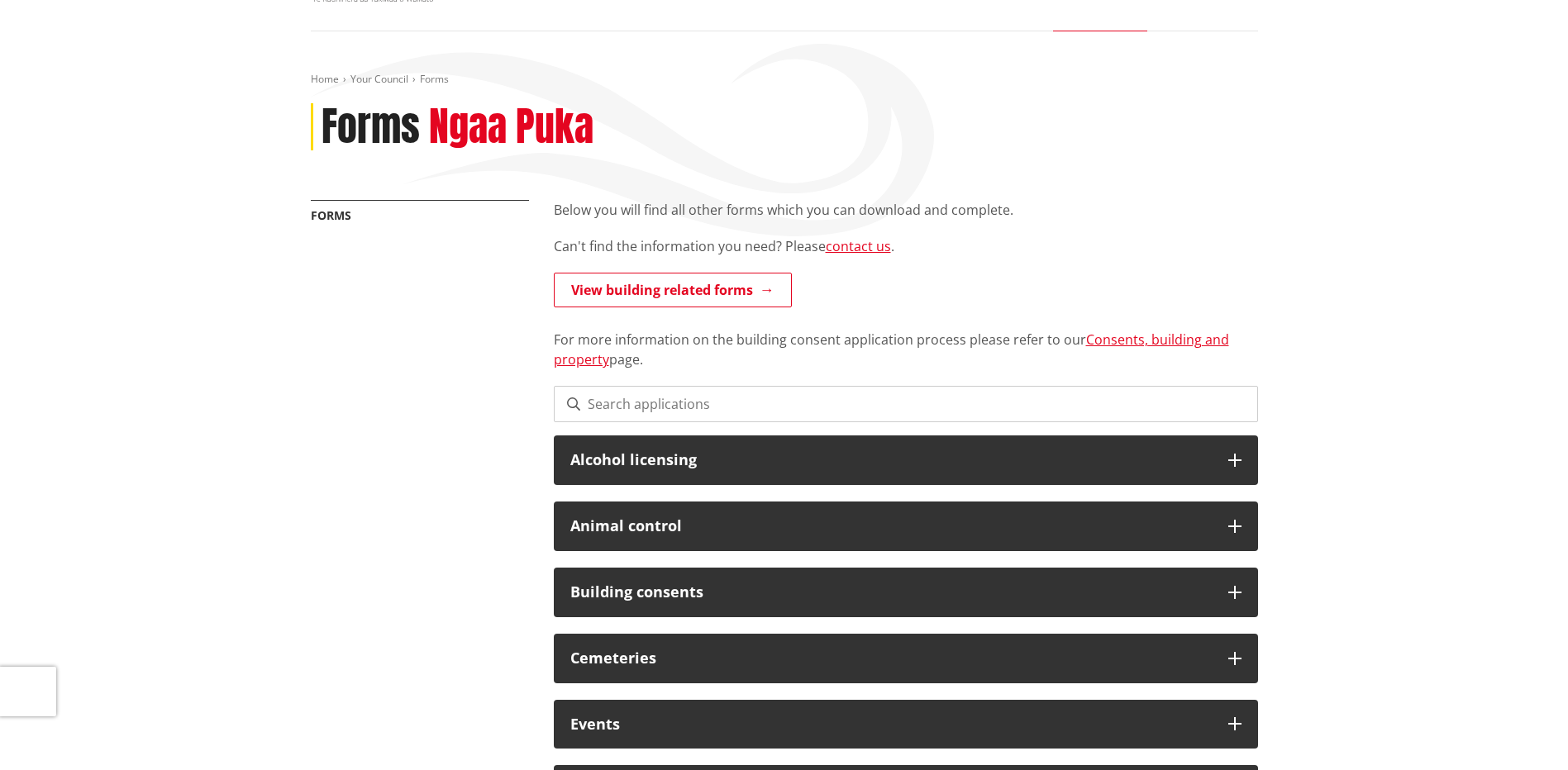
scroll to position [129, 0]
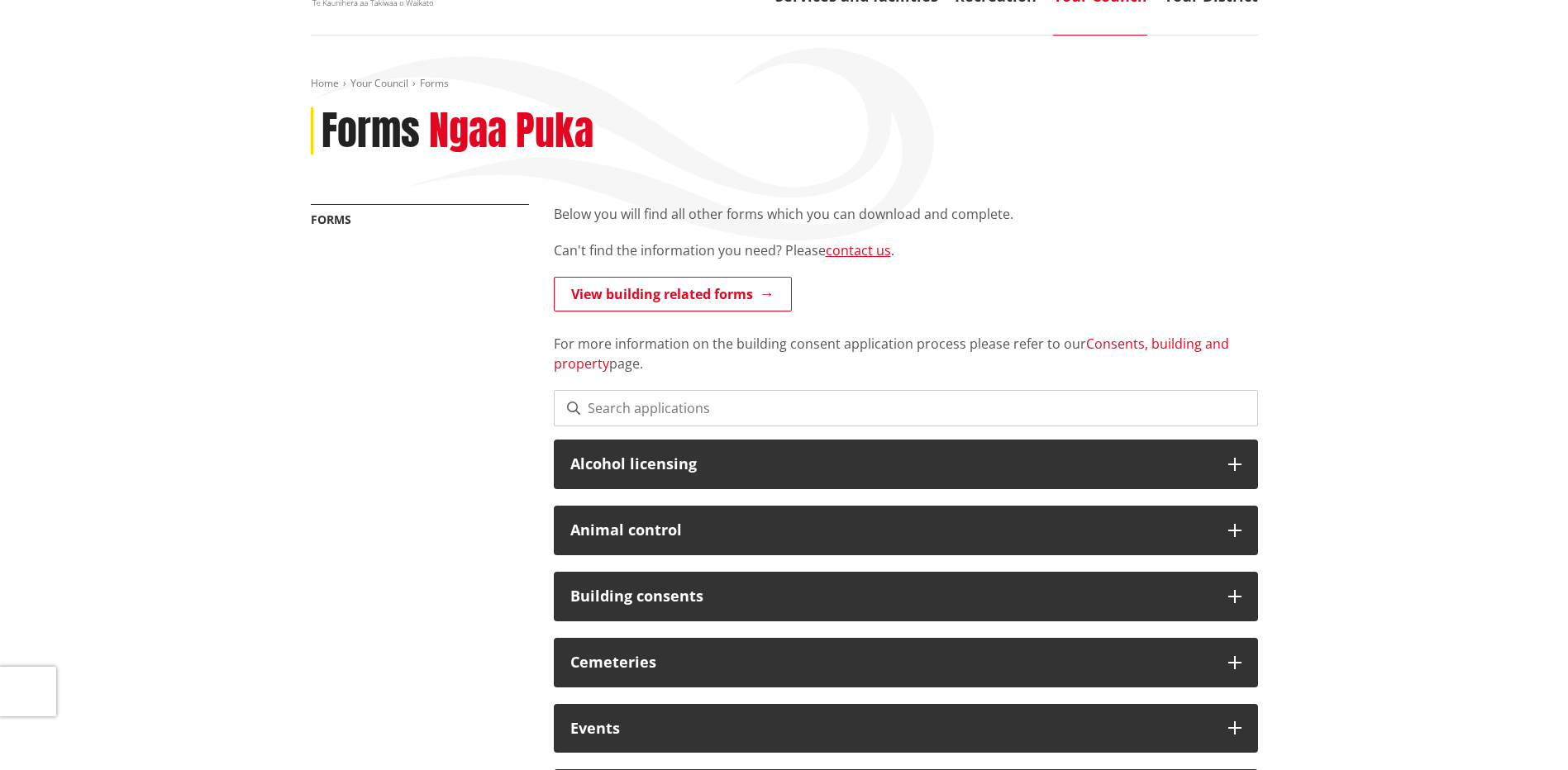
click at [1177, 344] on link "Consents, building and property" at bounding box center [891, 353] width 675 height 38
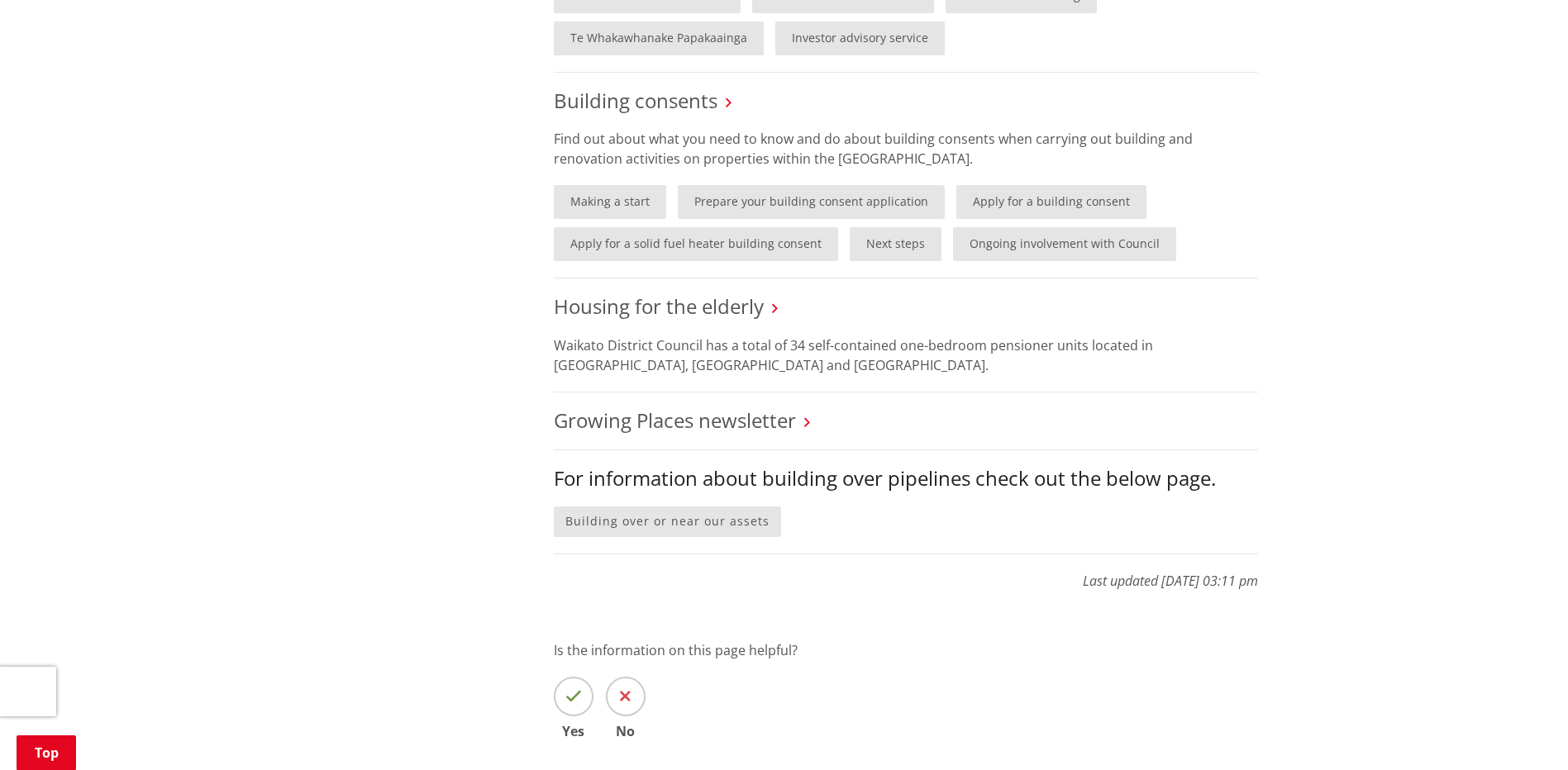
scroll to position [1240, 0]
